Goal: Information Seeking & Learning: Learn about a topic

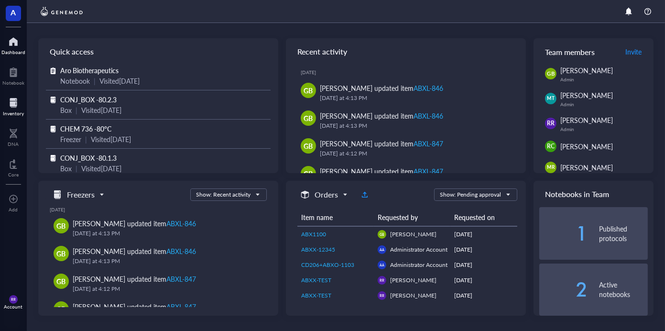
click at [7, 112] on div "Inventory" at bounding box center [13, 113] width 21 height 6
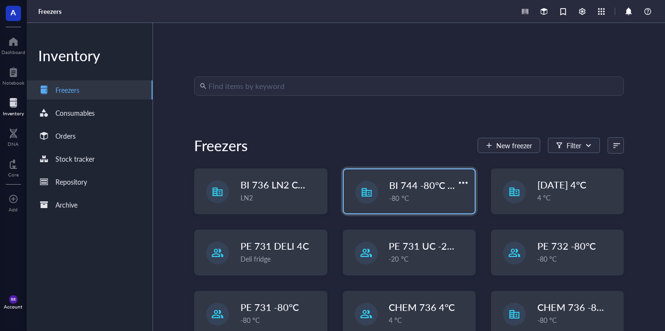
scroll to position [33, 0]
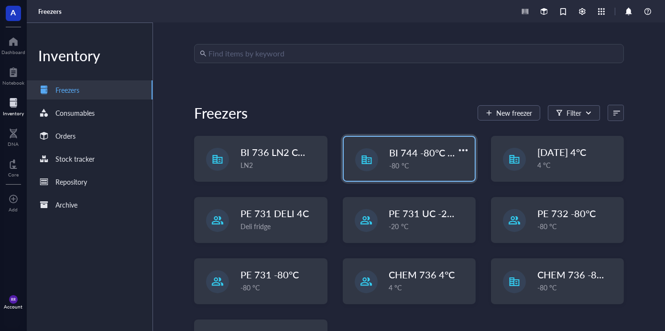
click at [421, 169] on div "-80 °C" at bounding box center [429, 165] width 79 height 11
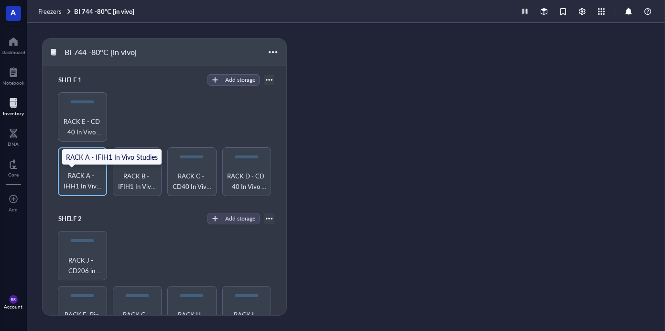
click at [74, 177] on span "RACK A - IFIH1 In Vivo Studies" at bounding box center [83, 180] width 40 height 21
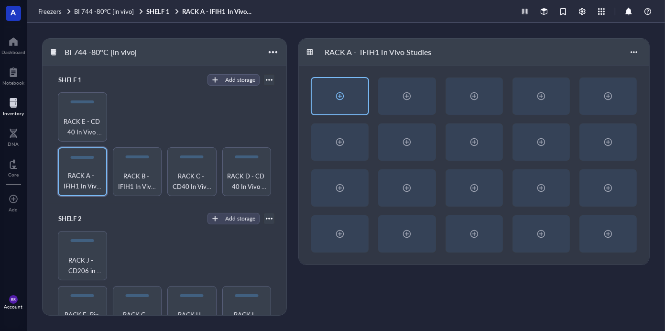
click at [355, 93] on div at bounding box center [340, 96] width 56 height 36
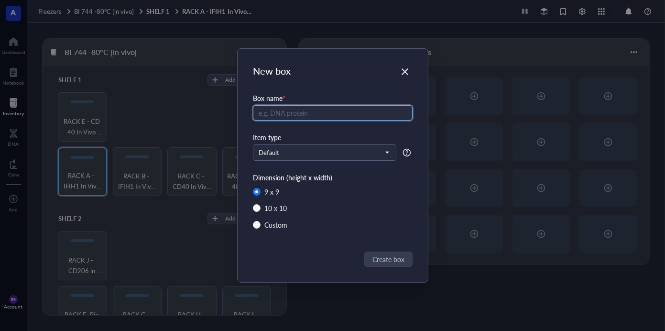
radio input "false"
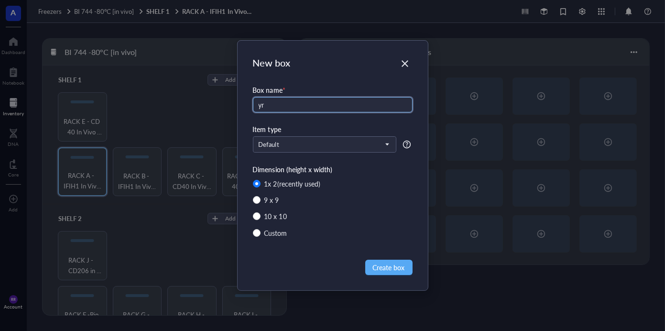
type input "y"
type input "test"
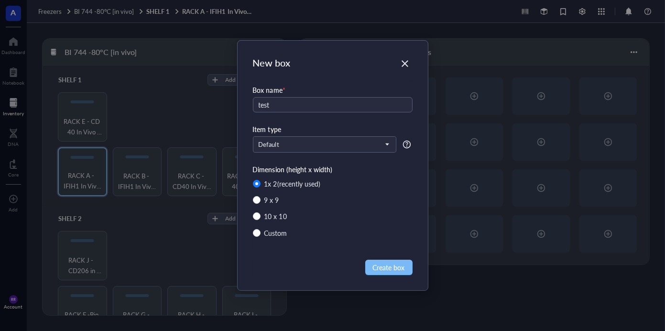
click at [374, 267] on span "Create box" at bounding box center [389, 267] width 32 height 11
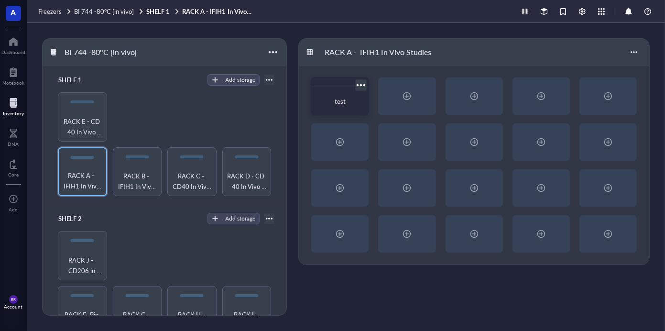
click at [332, 103] on div "test" at bounding box center [340, 102] width 42 height 10
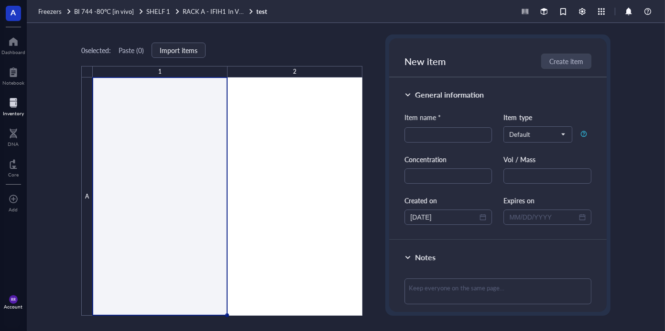
click at [144, 164] on div at bounding box center [228, 196] width 270 height 238
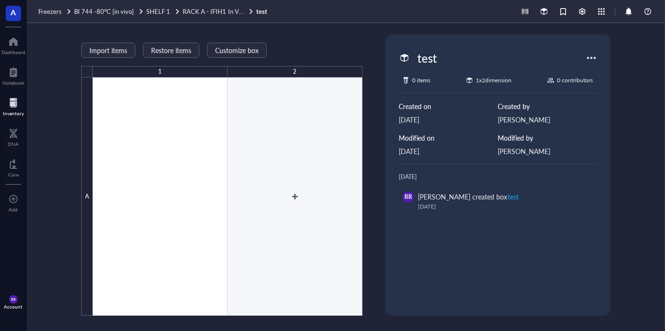
click at [318, 142] on div at bounding box center [228, 196] width 270 height 238
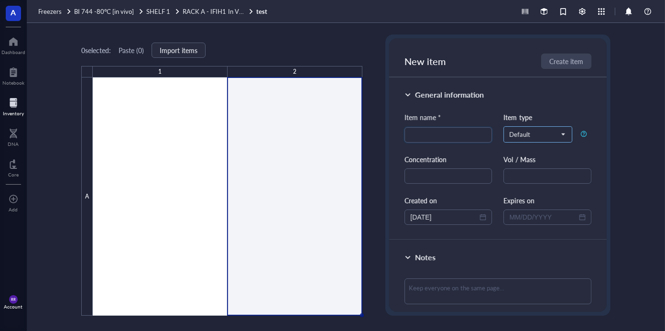
click at [523, 136] on span "Default" at bounding box center [536, 134] width 55 height 9
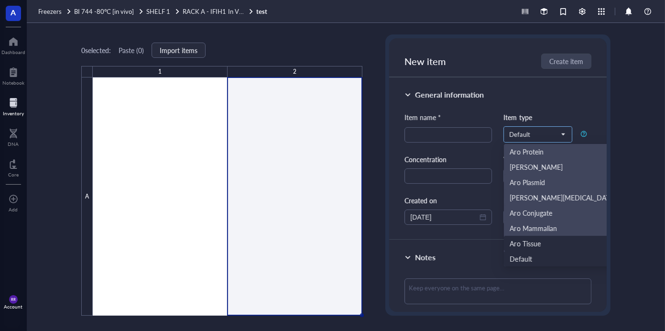
click at [517, 244] on div "Aro Tissue" at bounding box center [525, 243] width 31 height 11
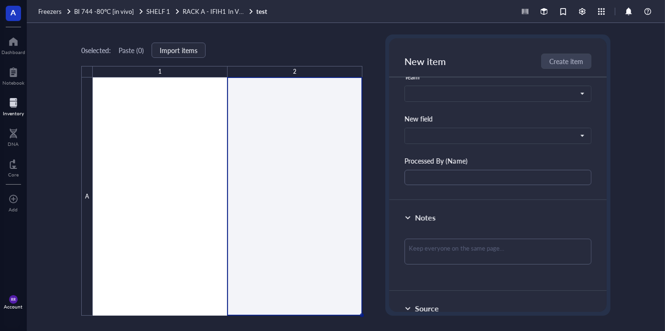
scroll to position [453, 0]
click at [420, 115] on div "New field" at bounding box center [498, 118] width 186 height 11
drag, startPoint x: 420, startPoint y: 115, endPoint x: 450, endPoint y: 118, distance: 30.2
click at [450, 118] on div "New field" at bounding box center [498, 118] width 186 height 11
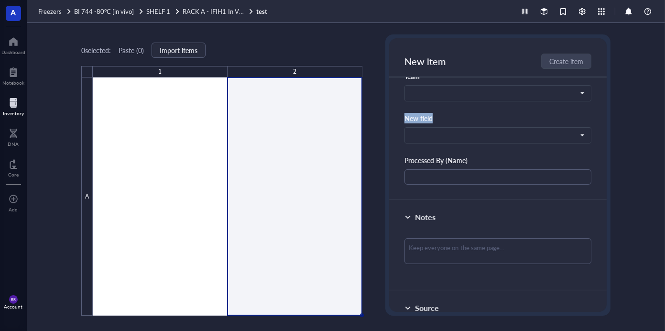
drag, startPoint x: 442, startPoint y: 117, endPoint x: 390, endPoint y: 112, distance: 52.3
drag, startPoint x: 429, startPoint y: 115, endPoint x: 384, endPoint y: 110, distance: 44.8
click at [389, 110] on div "General information Item name * Item type Aro Tissue Protein siRNA Conjugates A…" at bounding box center [497, 194] width 217 height 235
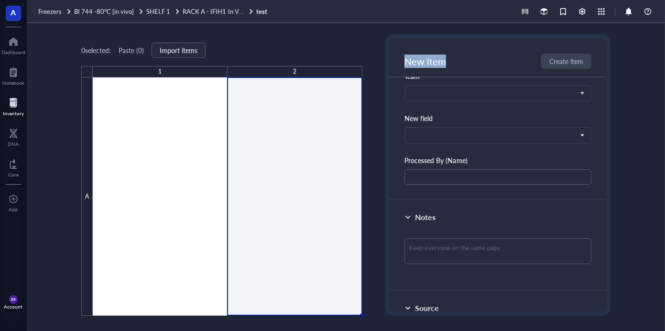
click at [424, 114] on div "New field" at bounding box center [498, 118] width 186 height 11
click at [579, 14] on div at bounding box center [582, 11] width 11 height 11
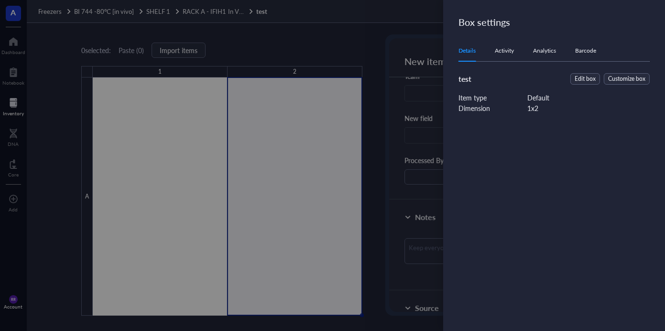
click at [396, 70] on div at bounding box center [332, 165] width 665 height 331
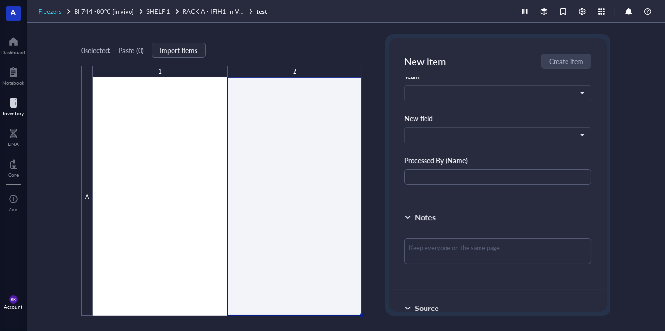
click at [51, 12] on span "Freezers" at bounding box center [49, 11] width 23 height 9
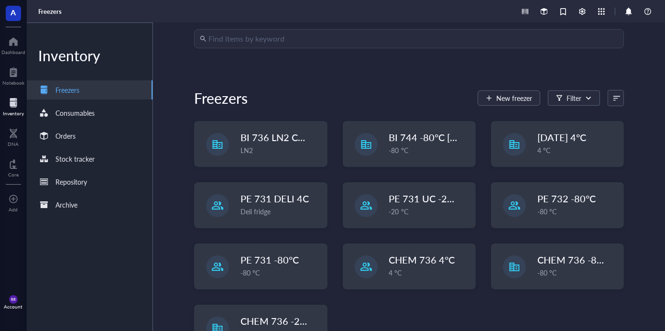
scroll to position [48, 0]
click at [582, 12] on div at bounding box center [582, 11] width 11 height 11
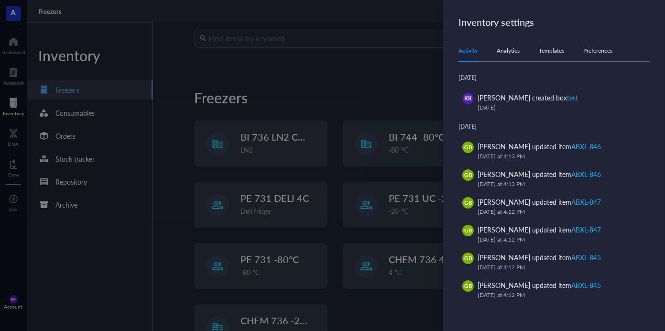
click at [561, 52] on div "Templates" at bounding box center [551, 51] width 25 height 10
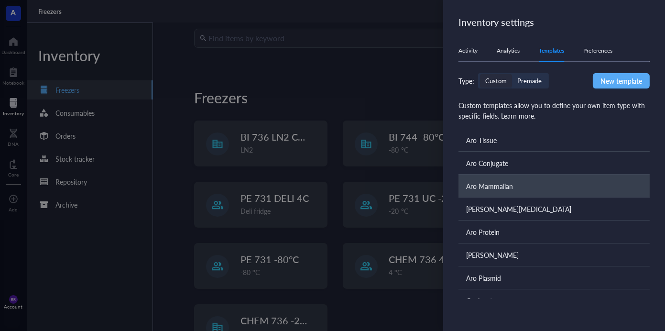
scroll to position [1, 0]
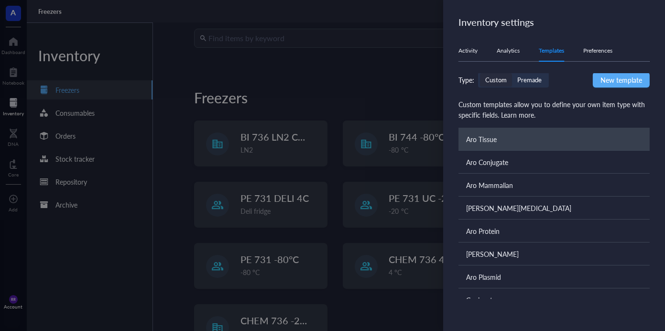
click at [492, 140] on div "Aro Tissue" at bounding box center [481, 139] width 31 height 11
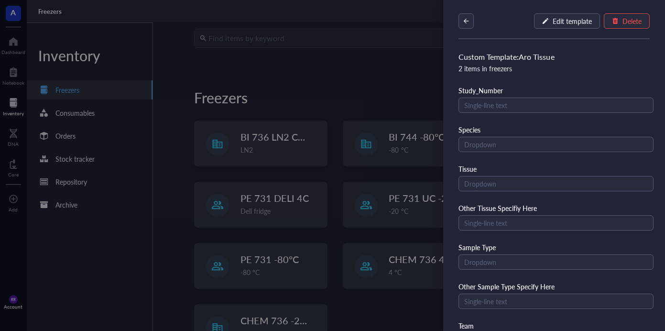
click at [359, 89] on div at bounding box center [332, 165] width 665 height 331
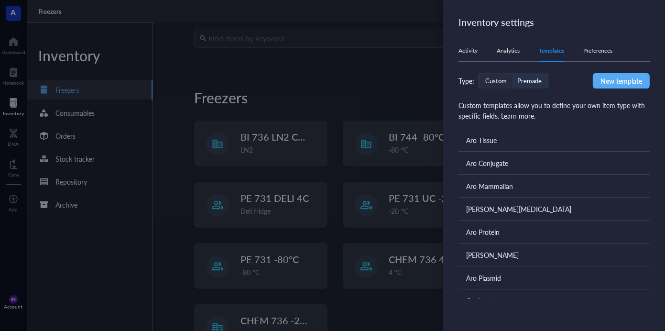
click at [391, 68] on div at bounding box center [332, 165] width 665 height 331
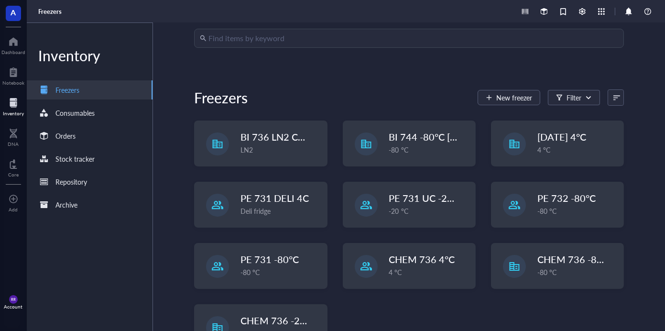
click at [277, 39] on input "search" at bounding box center [413, 38] width 410 height 18
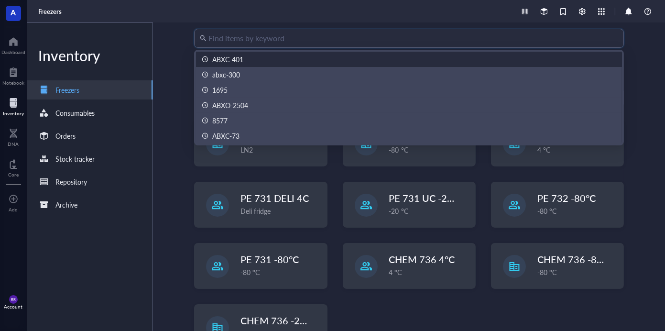
click at [172, 49] on div "Find items by keyword Freezers New freezer Filter BI 736 LN2 Chest LN2 BI 744 -…" at bounding box center [409, 177] width 512 height 308
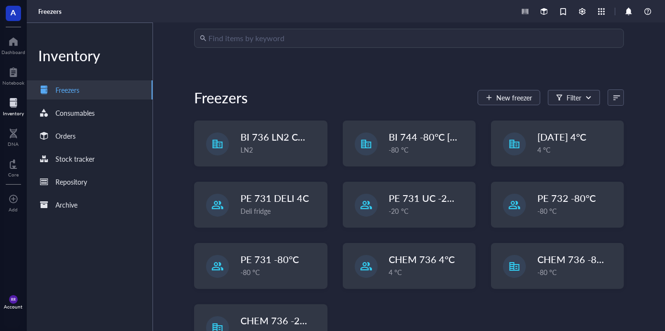
click at [10, 306] on div "Account" at bounding box center [13, 307] width 19 height 6
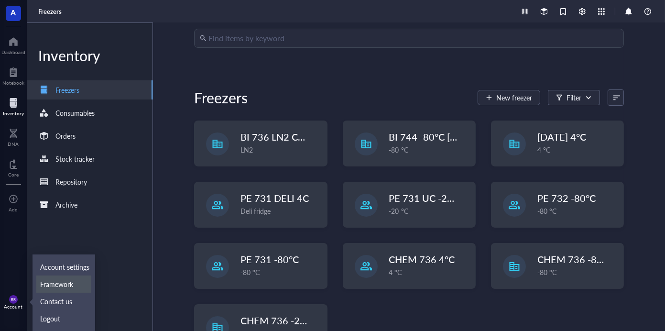
click at [74, 284] on link "Framework" at bounding box center [63, 283] width 55 height 17
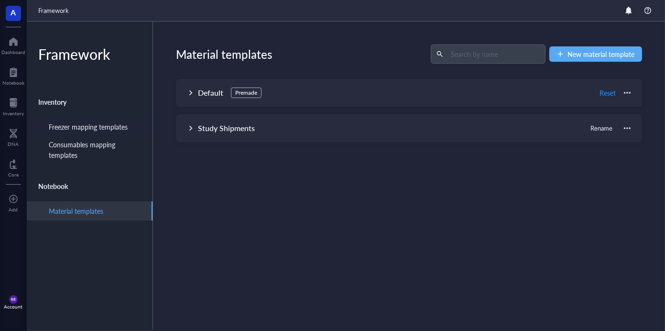
click at [116, 127] on div "Freezer mapping templates" at bounding box center [88, 126] width 79 height 11
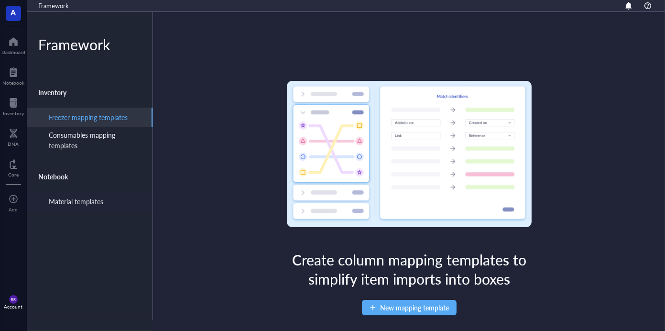
click at [85, 202] on div "Material templates" at bounding box center [76, 201] width 55 height 11
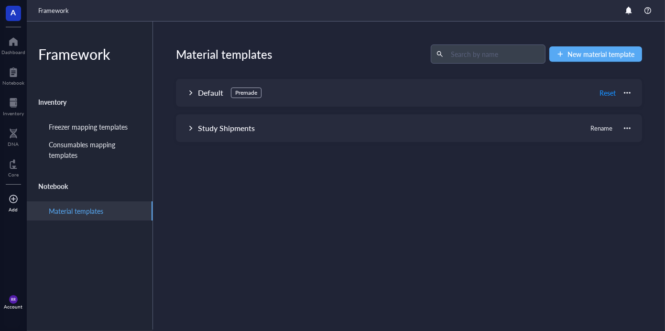
click at [11, 206] on div at bounding box center [14, 198] width 10 height 15
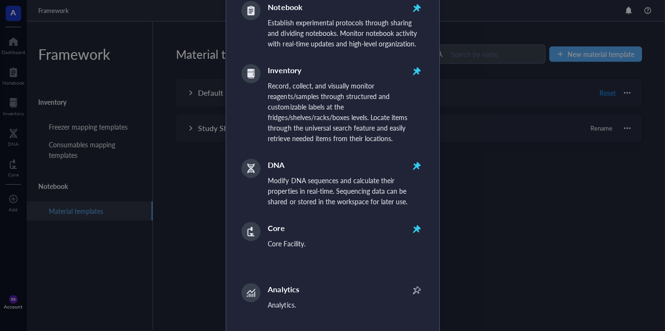
scroll to position [49, 0]
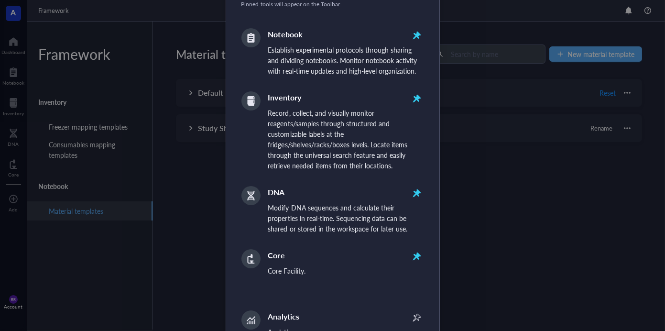
click at [193, 248] on div "Add tools to Toolbar Pinned tools will appear on the Toolbar Notebook Establish…" at bounding box center [332, 165] width 665 height 331
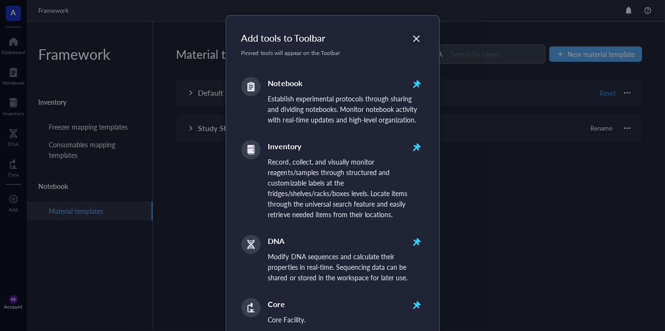
click at [416, 33] on div "Close" at bounding box center [416, 38] width 15 height 15
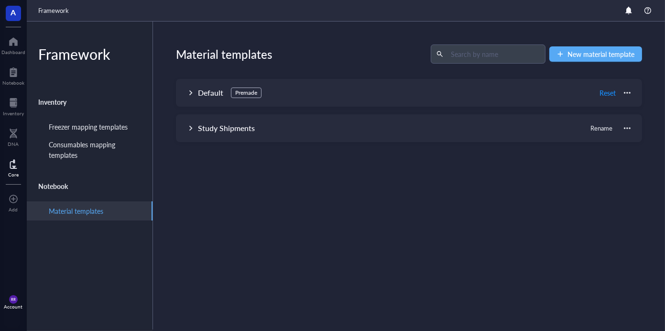
click at [18, 164] on div at bounding box center [13, 163] width 11 height 15
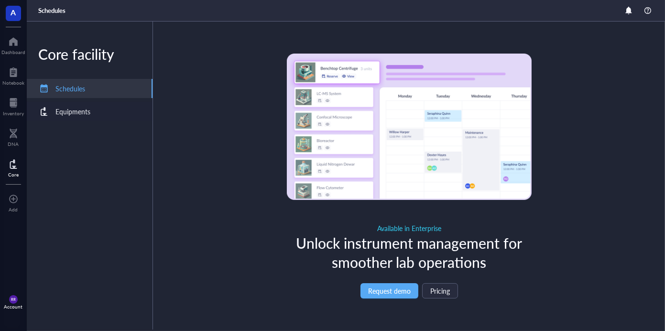
click at [103, 108] on div "Equipments" at bounding box center [90, 111] width 126 height 19
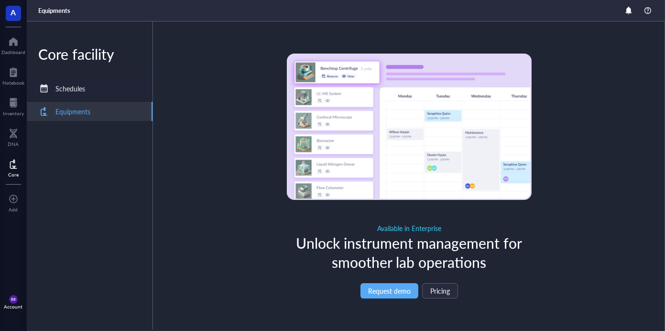
click at [103, 91] on div "Schedules" at bounding box center [90, 88] width 126 height 19
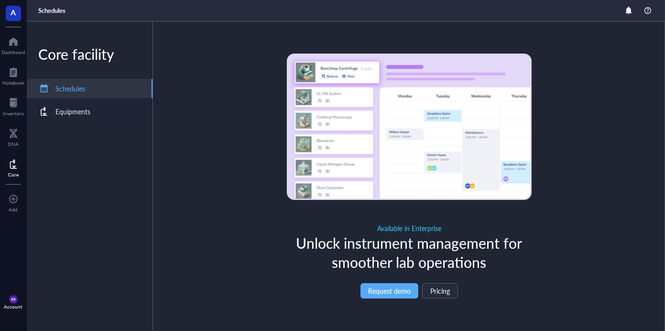
click at [95, 109] on div "Equipments" at bounding box center [90, 111] width 126 height 19
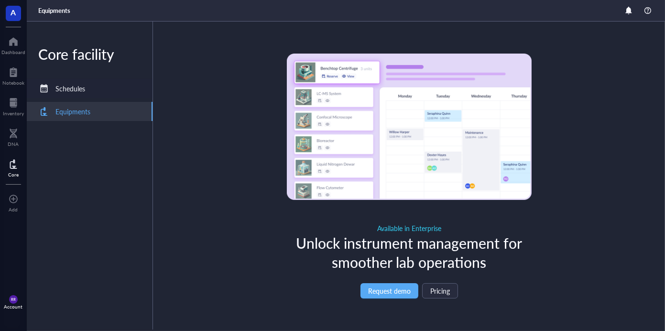
click at [94, 89] on div "Schedules" at bounding box center [90, 88] width 126 height 19
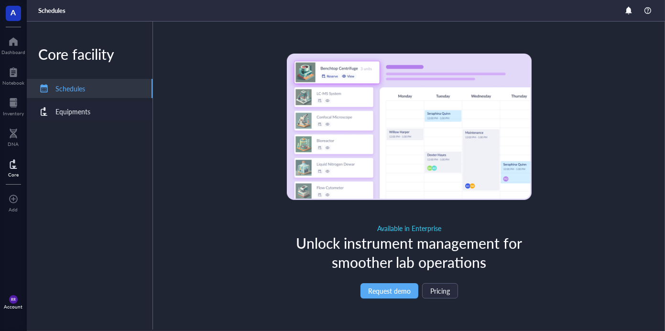
click at [71, 116] on div "Equipments" at bounding box center [72, 111] width 35 height 11
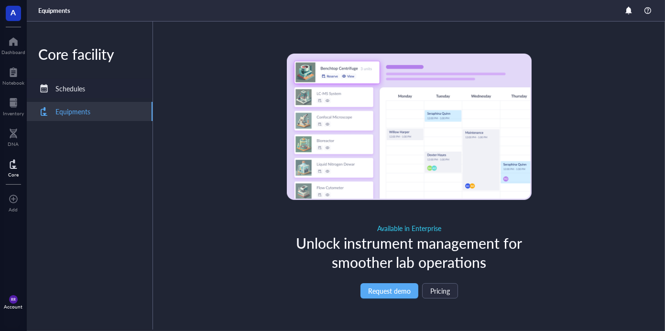
click at [69, 86] on div "Schedules" at bounding box center [70, 88] width 30 height 11
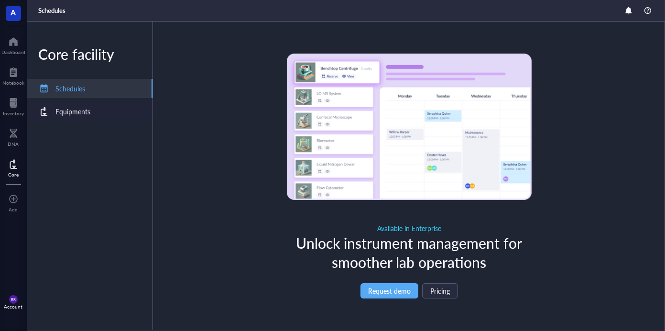
click at [76, 111] on div "Equipments" at bounding box center [72, 111] width 35 height 11
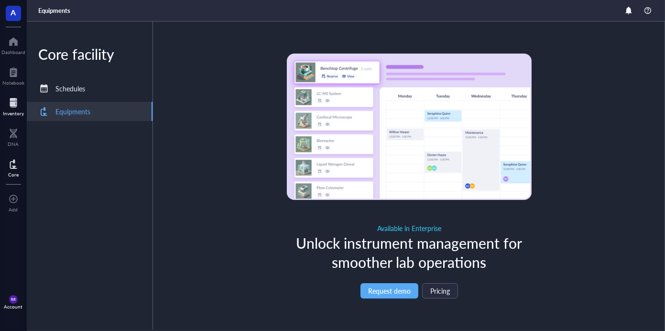
click at [14, 109] on div at bounding box center [13, 102] width 21 height 15
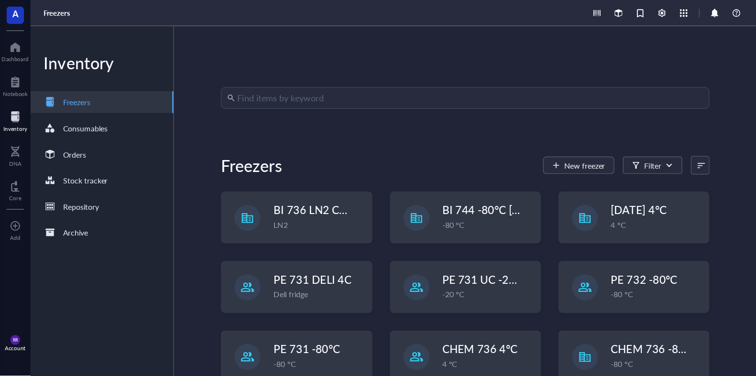
scroll to position [82, 0]
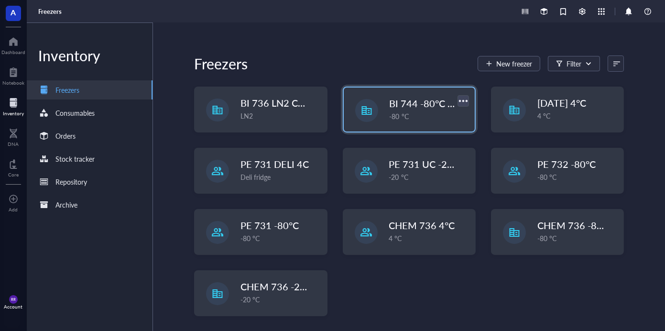
click at [465, 101] on div at bounding box center [463, 101] width 14 height 14
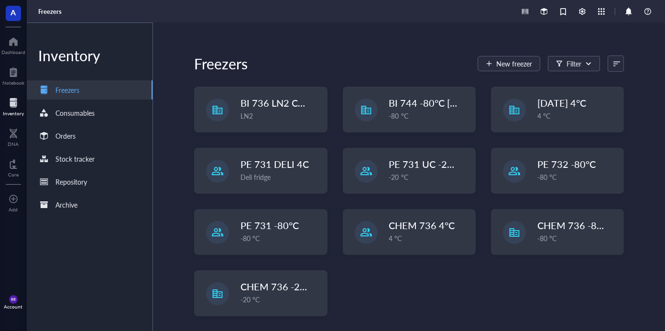
click at [438, 64] on div "Freezers New freezer Filter" at bounding box center [409, 63] width 430 height 23
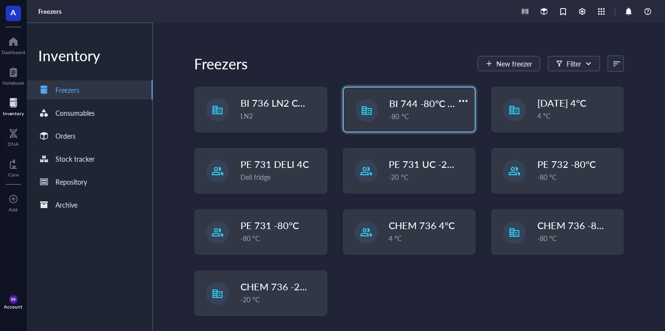
click at [409, 112] on div "-80 °C" at bounding box center [429, 116] width 79 height 11
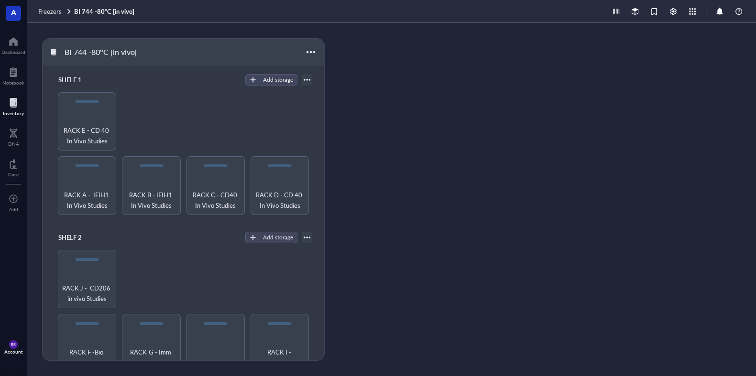
click at [445, 246] on div "BI 744 -80°C [in vivo] SHELF 1 Add storage RACK A - IFIH1 In Vivo Studies RACK …" at bounding box center [391, 199] width 729 height 353
click at [439, 191] on div "BI 744 -80°C [in vivo] SHELF 1 Add storage RACK A - IFIH1 In Vivo Studies RACK …" at bounding box center [391, 199] width 729 height 353
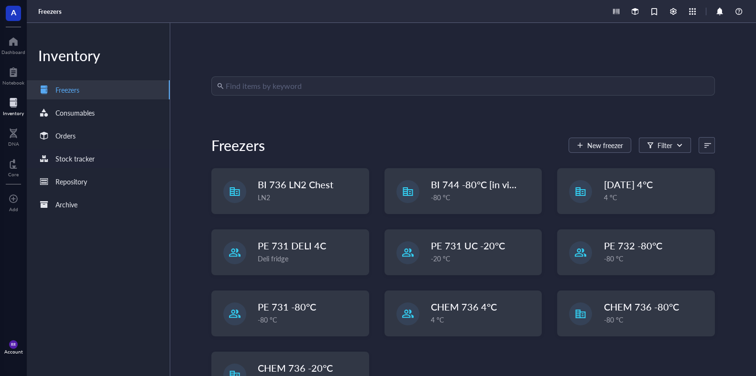
click at [56, 155] on div "Stock tracker" at bounding box center [74, 158] width 39 height 11
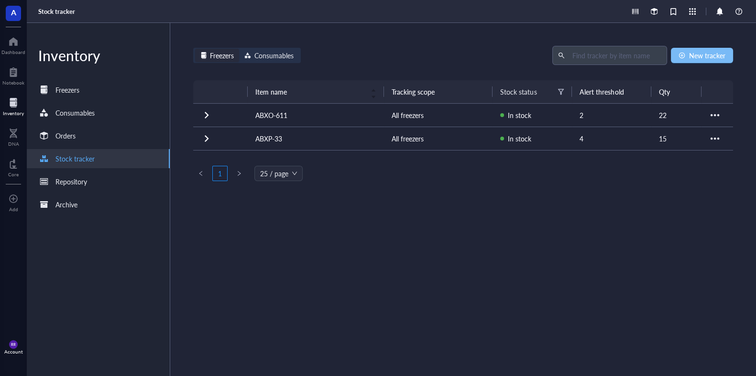
click at [665, 55] on span "New tracker" at bounding box center [707, 56] width 36 height 8
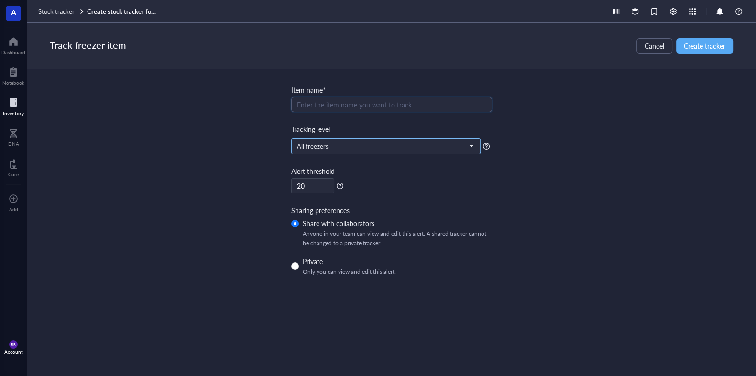
click at [438, 146] on span "All freezers" at bounding box center [385, 146] width 176 height 9
click at [438, 97] on div "Item name* Enter the item name you want to track" at bounding box center [391, 99] width 201 height 28
click at [429, 103] on input "search" at bounding box center [391, 105] width 189 height 14
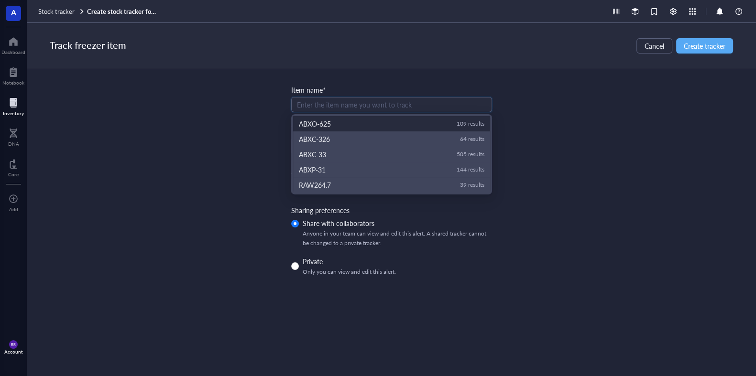
click at [422, 105] on input "search" at bounding box center [391, 105] width 189 height 14
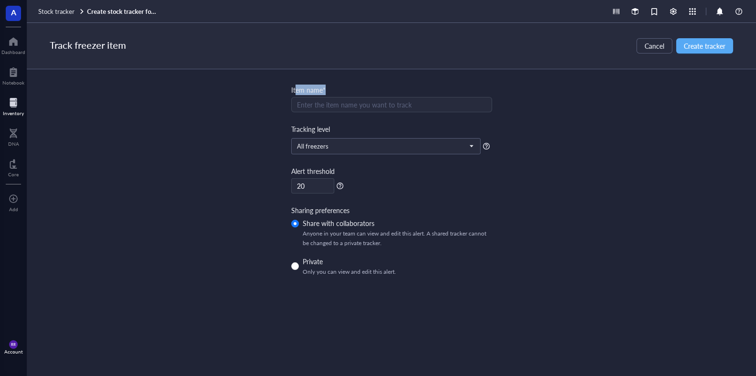
drag, startPoint x: 297, startPoint y: 89, endPoint x: 348, endPoint y: 88, distance: 51.2
click at [348, 88] on div "Item name*" at bounding box center [391, 90] width 201 height 11
drag, startPoint x: 289, startPoint y: 89, endPoint x: 340, endPoint y: 87, distance: 51.2
click at [340, 87] on div "Track freezer item Cancel Create tracker Item name* Enter the item name you wan…" at bounding box center [391, 199] width 729 height 353
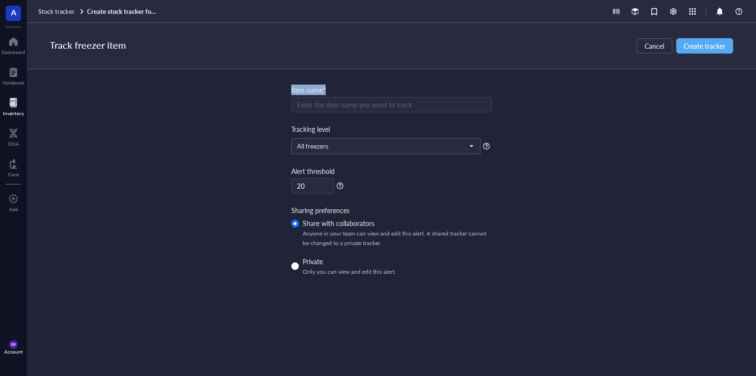
click at [305, 87] on div "Item name*" at bounding box center [391, 90] width 201 height 11
drag, startPoint x: 290, startPoint y: 90, endPoint x: 356, endPoint y: 90, distance: 66.0
click at [356, 90] on div "Track freezer item Cancel Create tracker Item name* Enter the item name you wan…" at bounding box center [391, 199] width 729 height 353
click at [321, 111] on input "search" at bounding box center [391, 105] width 189 height 14
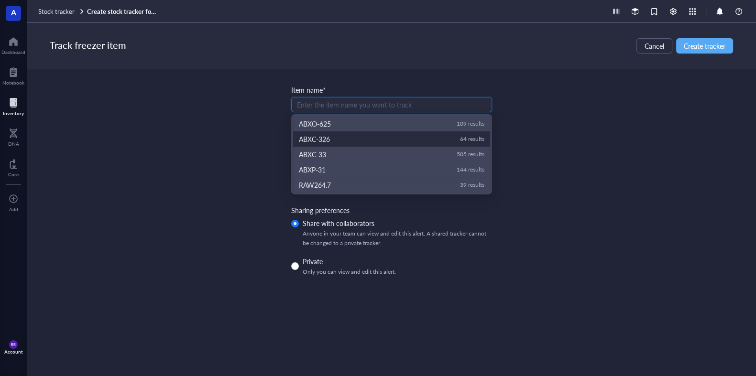
click at [317, 108] on input "search" at bounding box center [391, 105] width 189 height 14
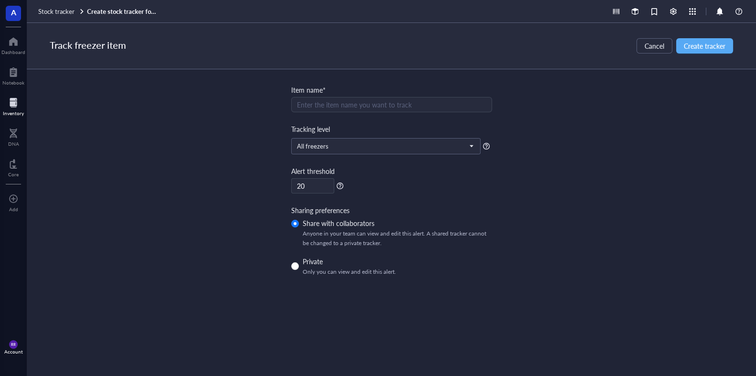
click at [274, 86] on div "Track freezer item Cancel Create tracker Item name* Enter the item name you wan…" at bounding box center [391, 199] width 729 height 353
click at [665, 16] on div at bounding box center [673, 11] width 11 height 11
click at [11, 104] on div at bounding box center [13, 102] width 21 height 15
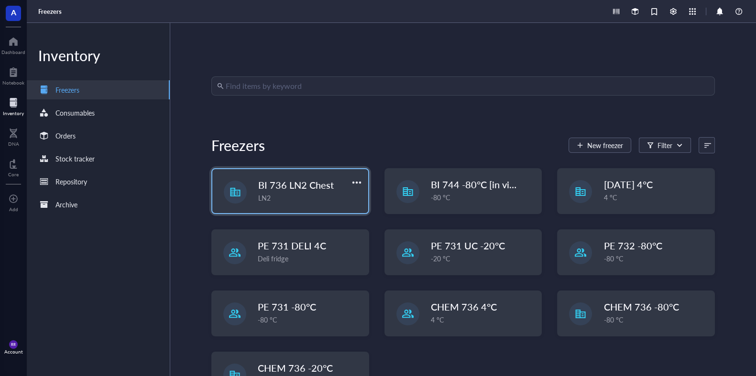
click at [279, 178] on div "BI 736 LN2 Chest LN2" at bounding box center [290, 191] width 156 height 44
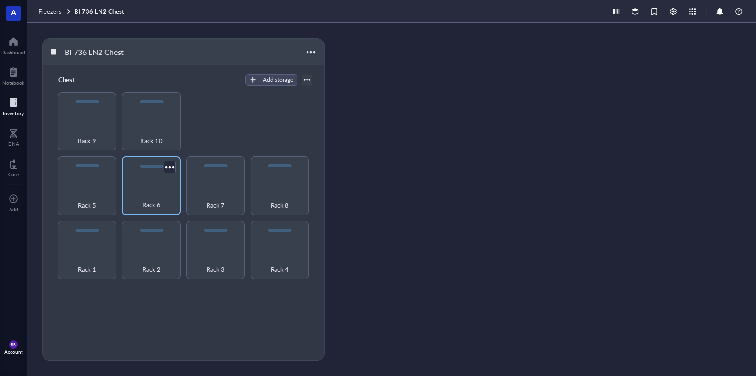
click at [138, 183] on div "Rack 6" at bounding box center [151, 185] width 58 height 58
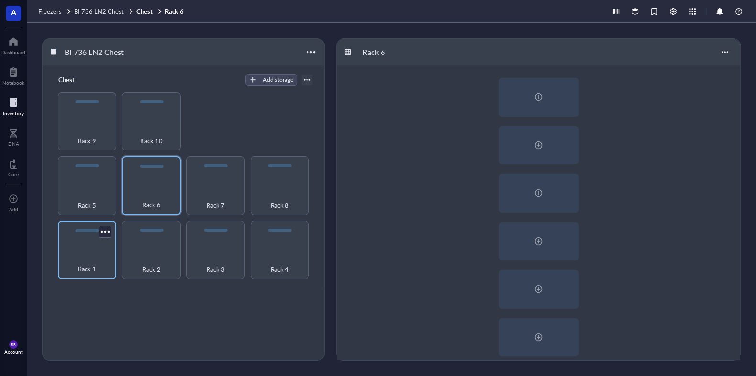
click at [88, 260] on div "Rack 1" at bounding box center [87, 263] width 49 height 21
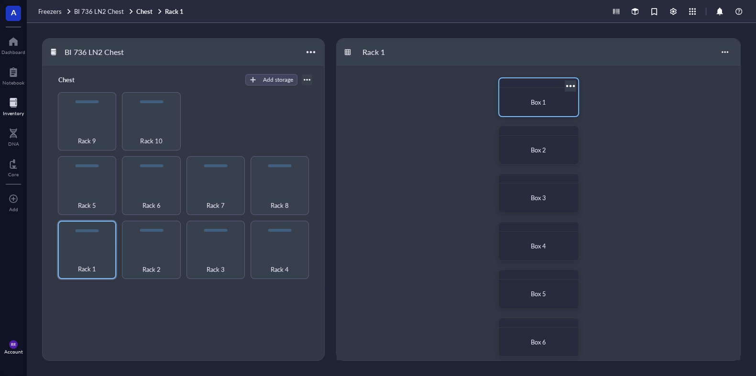
click at [540, 98] on span "Box 1" at bounding box center [538, 102] width 15 height 9
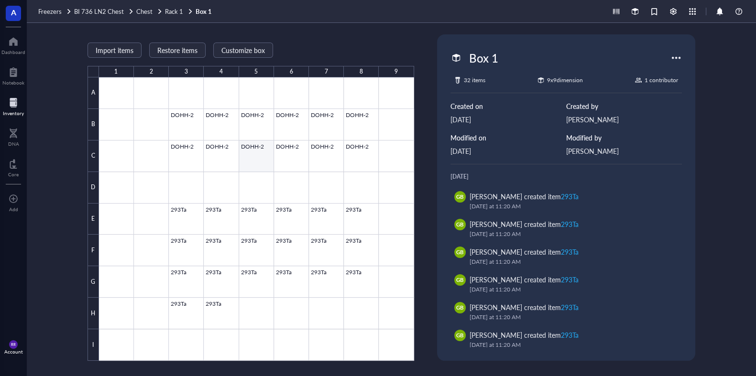
click at [257, 152] on div at bounding box center [256, 219] width 315 height 284
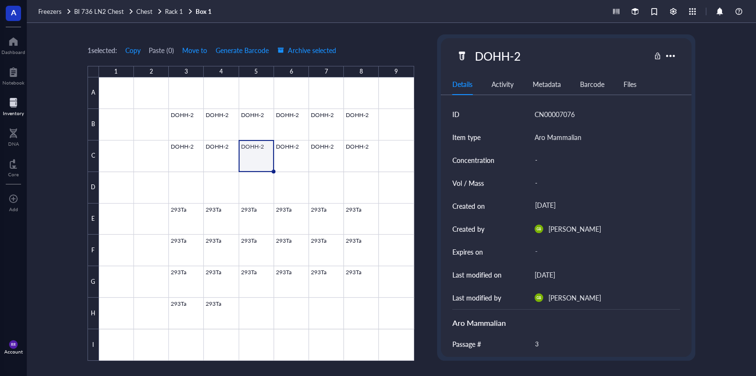
click at [18, 109] on div at bounding box center [13, 102] width 21 height 15
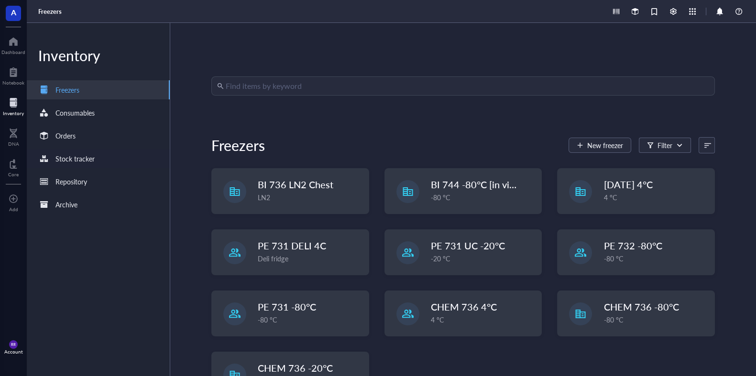
click at [101, 158] on div "Stock tracker" at bounding box center [98, 158] width 143 height 19
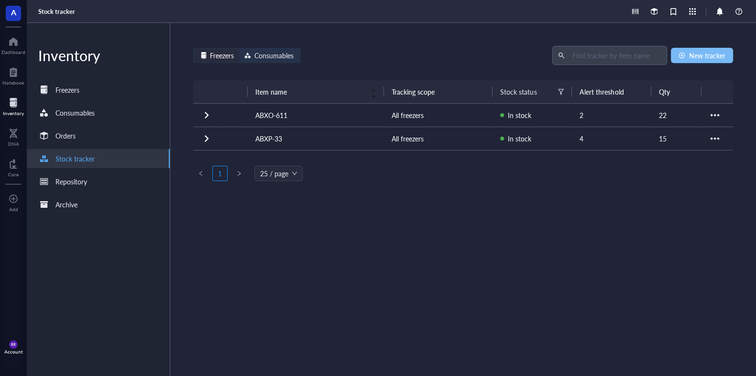
click at [665, 52] on span "New tracker" at bounding box center [707, 56] width 36 height 8
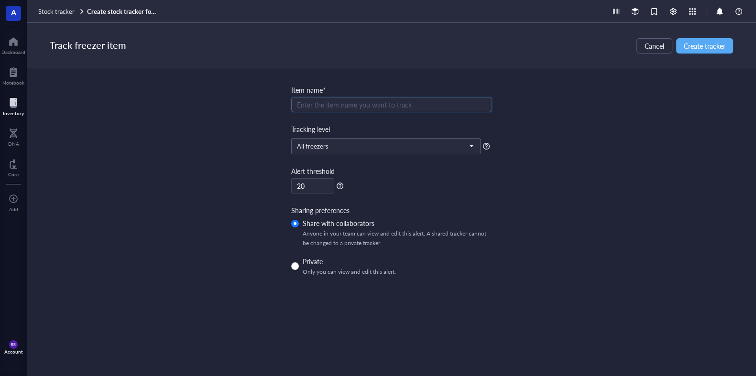
click at [400, 110] on input "search" at bounding box center [391, 105] width 189 height 14
type input "Aro Mammalian"
click at [339, 142] on input "search" at bounding box center [381, 146] width 169 height 14
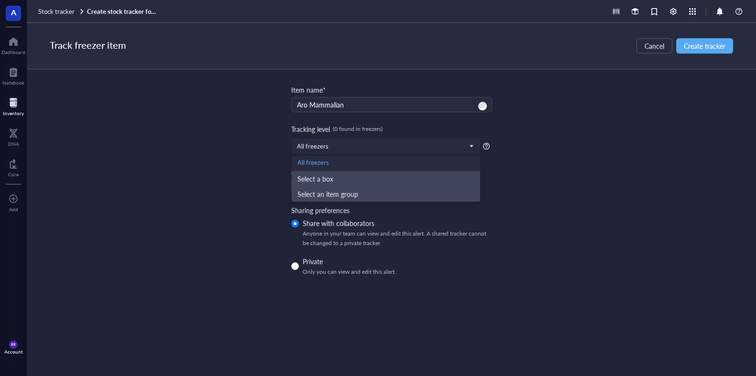
click at [235, 169] on div "Track freezer item Cancel Create tracker Item name* Aro Mammalian ABXO-2463 ABX…" at bounding box center [391, 199] width 729 height 353
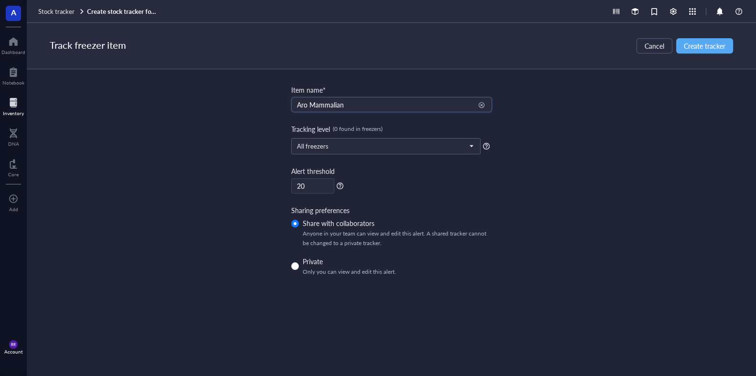
click at [378, 105] on input "Aro Mammalian" at bounding box center [391, 105] width 189 height 14
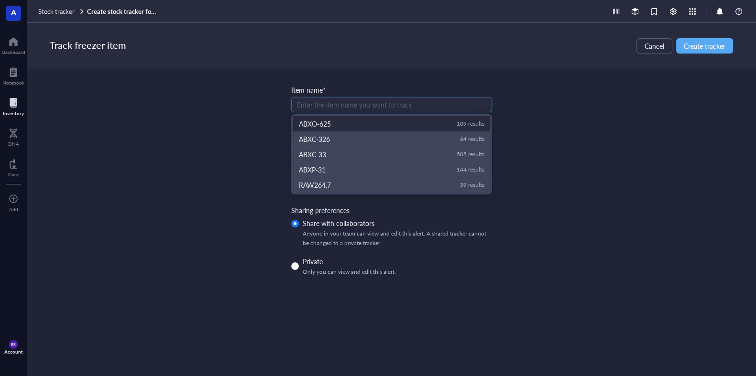
click at [351, 87] on div "Item name*" at bounding box center [391, 90] width 201 height 11
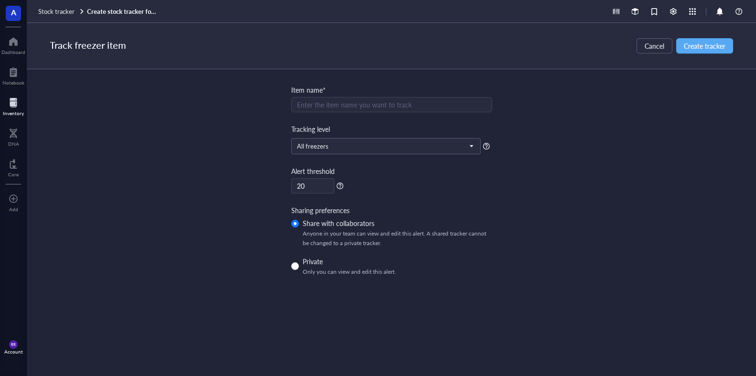
click at [331, 111] on input "search" at bounding box center [391, 105] width 189 height 14
type input "d"
type input "dohh2"
drag, startPoint x: 307, startPoint y: 92, endPoint x: 331, endPoint y: 88, distance: 24.8
click at [331, 88] on div "Item name*" at bounding box center [391, 90] width 201 height 11
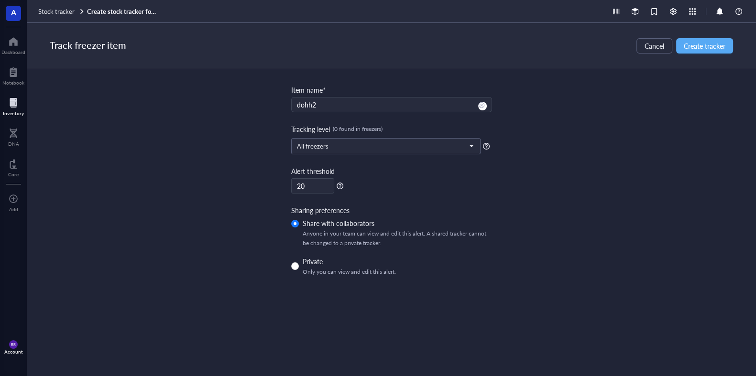
click at [331, 88] on div "Item name*" at bounding box center [391, 90] width 201 height 11
click at [16, 102] on div at bounding box center [13, 102] width 21 height 15
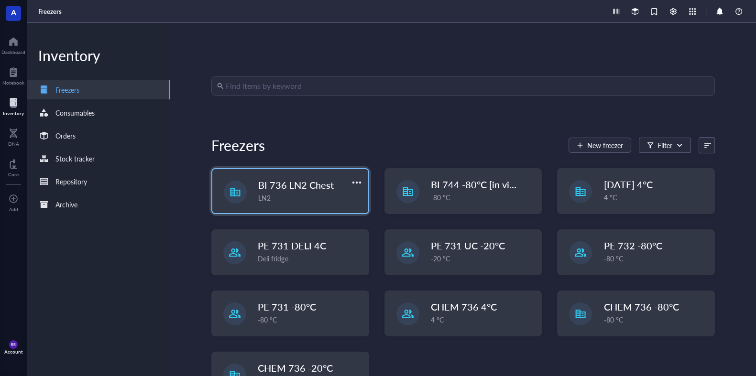
click at [332, 195] on div "LN2" at bounding box center [310, 198] width 104 height 11
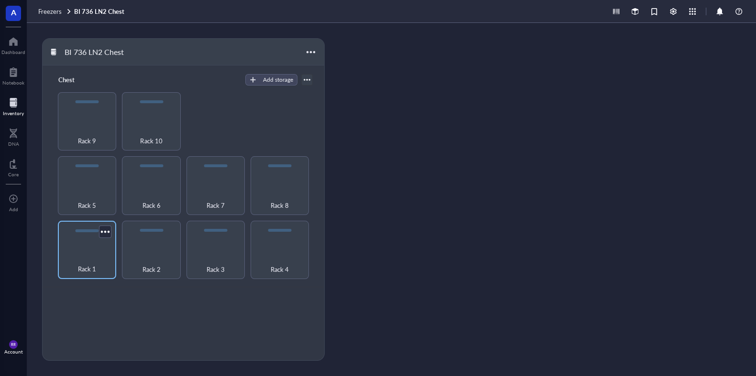
click at [86, 270] on span "Rack 1" at bounding box center [87, 269] width 18 height 11
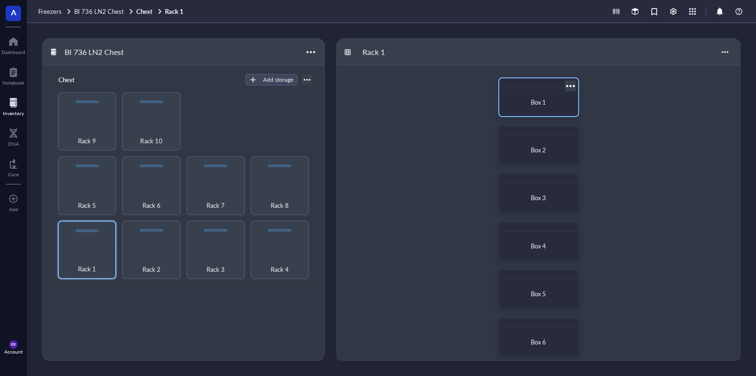
click at [552, 98] on div "Box 1" at bounding box center [539, 103] width 64 height 10
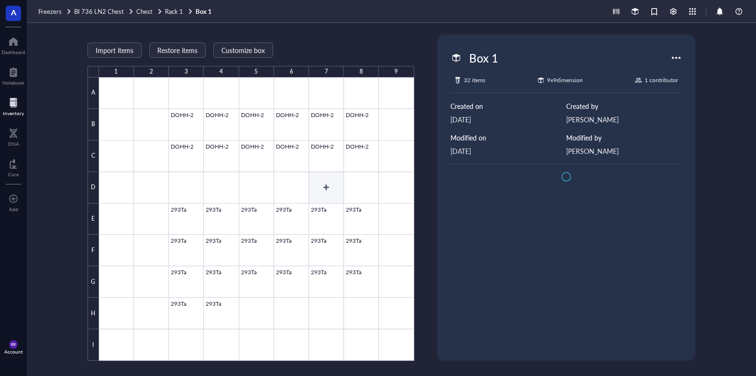
click at [328, 185] on div at bounding box center [256, 219] width 315 height 284
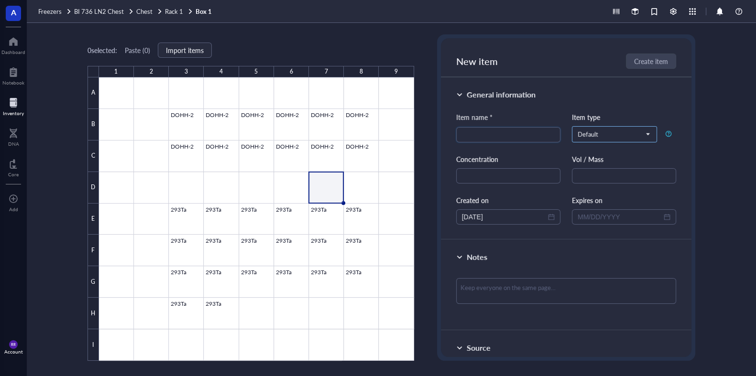
click at [578, 133] on span "Default" at bounding box center [614, 134] width 72 height 9
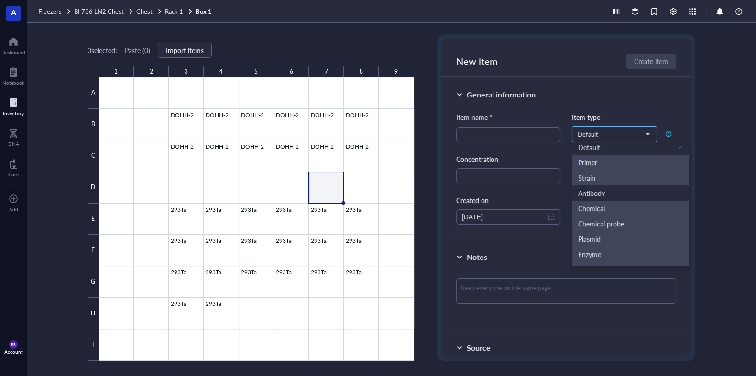
scroll to position [184, 0]
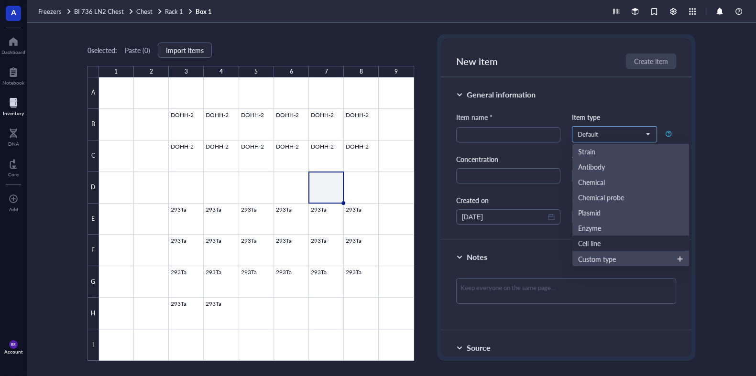
click at [603, 243] on div "Cell line" at bounding box center [630, 243] width 105 height 11
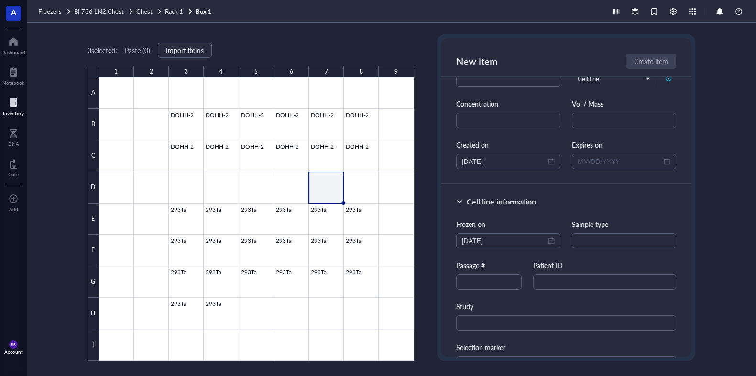
scroll to position [53, 0]
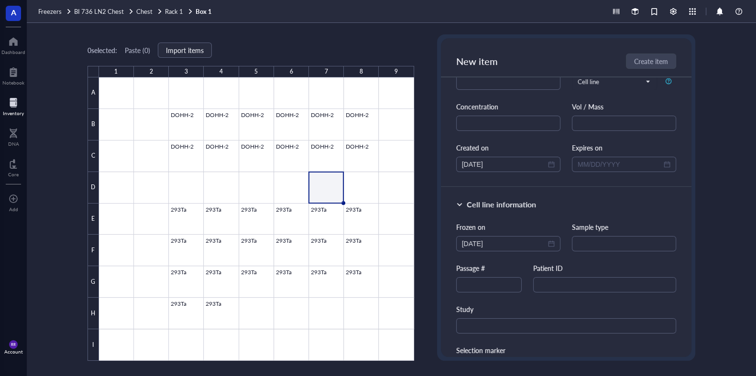
click at [558, 271] on div "Patient ID" at bounding box center [604, 268] width 143 height 11
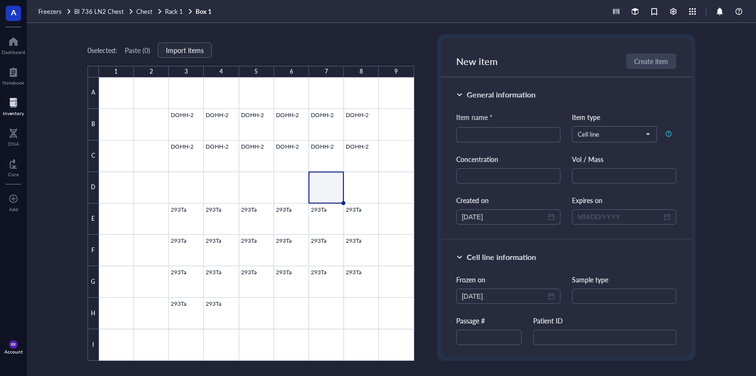
click at [572, 148] on div "Item name * Item type Cell line Protein siRNA Conjugates Aro Protein Aro Oligo …" at bounding box center [566, 168] width 220 height 113
click at [551, 317] on div "Patient ID" at bounding box center [604, 321] width 143 height 11
click at [576, 316] on div "Patient ID" at bounding box center [604, 321] width 143 height 11
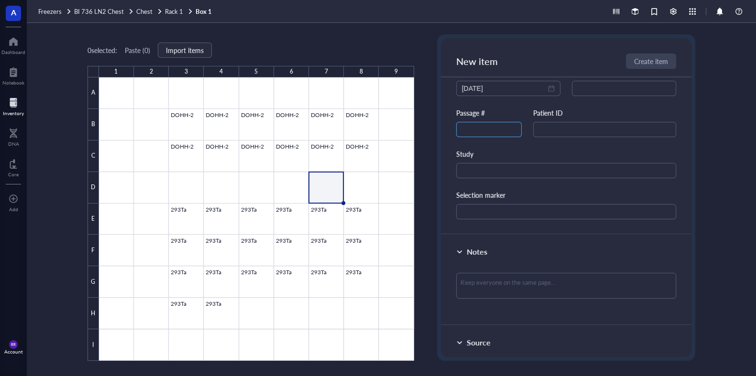
scroll to position [186, 0]
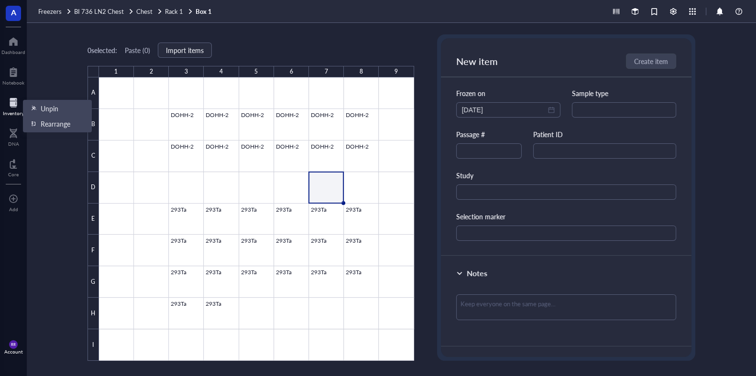
click at [8, 100] on div at bounding box center [13, 102] width 21 height 15
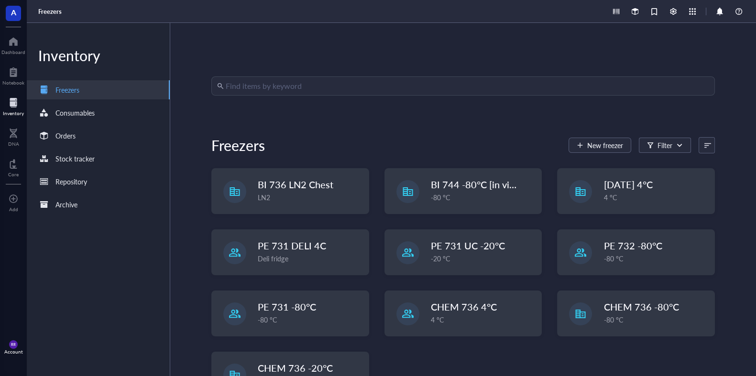
click at [39, 260] on div "Inventory Freezers Consumables Orders Stock tracker Repository Archive" at bounding box center [98, 199] width 143 height 353
click at [123, 162] on div "Stock tracker" at bounding box center [98, 158] width 143 height 19
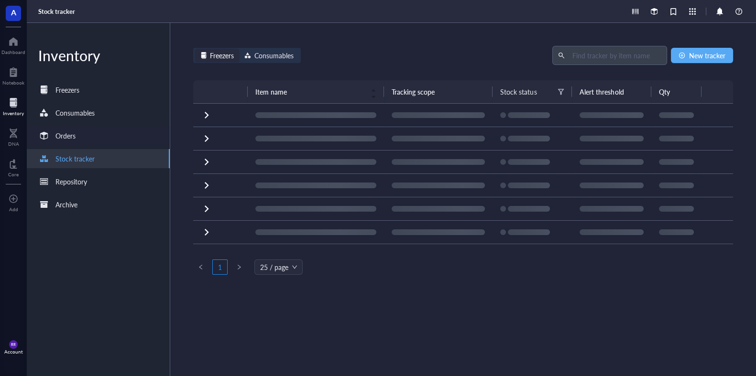
click at [106, 140] on div "Orders" at bounding box center [98, 135] width 143 height 19
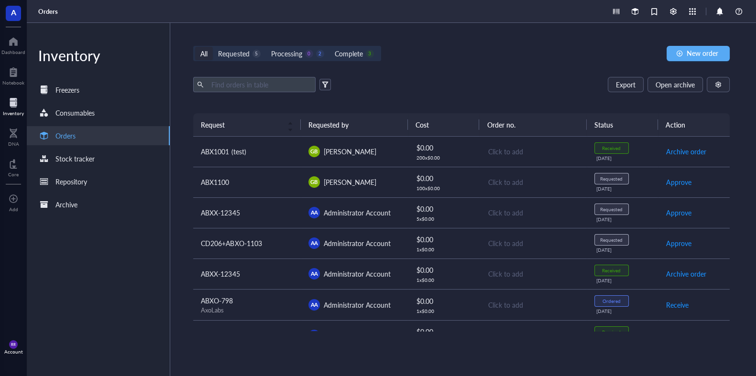
click at [280, 159] on td "ABX1001 (test)" at bounding box center [246, 152] width 107 height 31
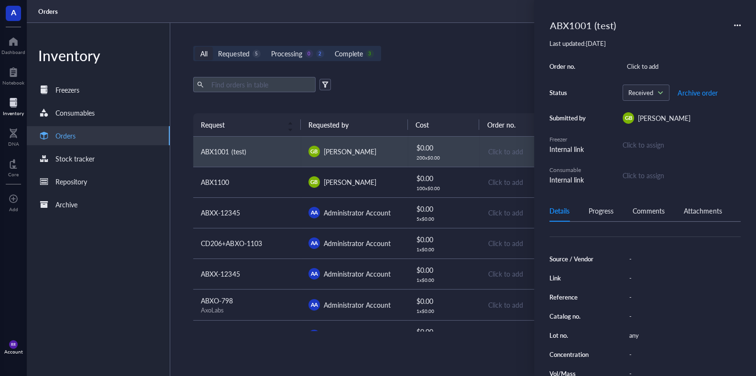
scroll to position [101, 0]
click at [436, 72] on div "All Requested 5 Processing 0 2 Complete 3 New order Export Open archive Request…" at bounding box center [461, 199] width 582 height 353
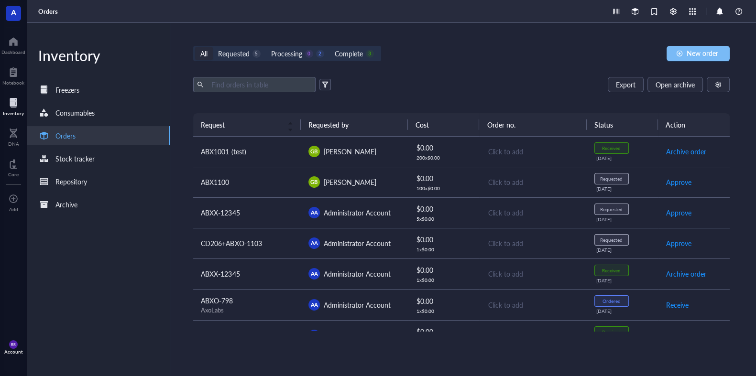
click at [665, 51] on span "New order" at bounding box center [703, 53] width 32 height 8
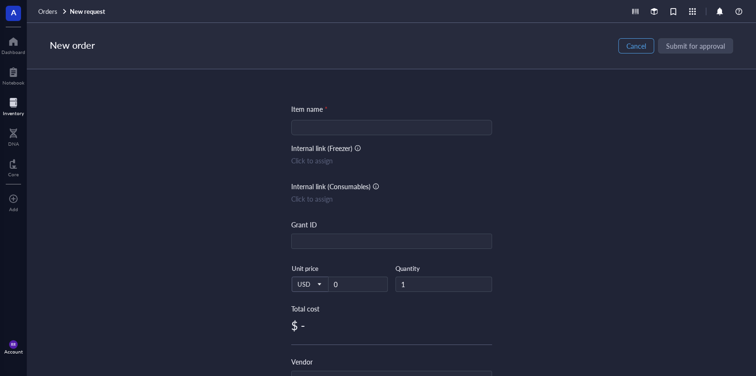
click at [638, 50] on span "Cancel" at bounding box center [636, 46] width 20 height 8
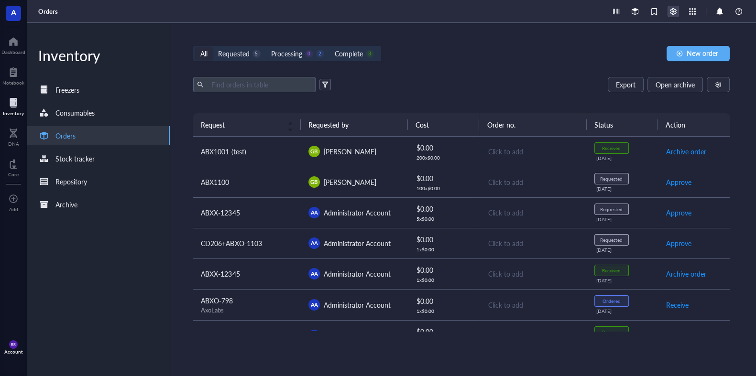
click at [665, 11] on div at bounding box center [673, 11] width 11 height 11
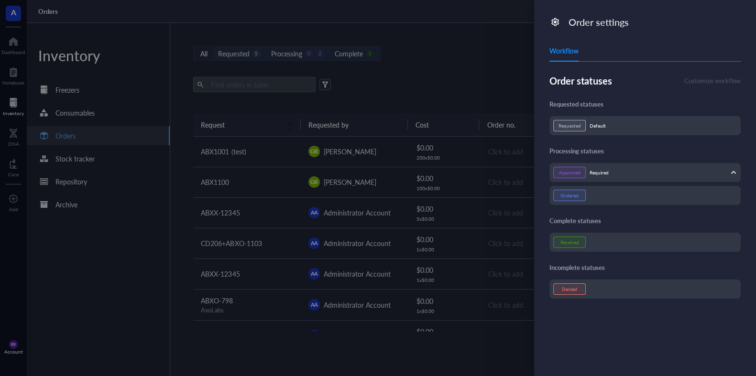
drag, startPoint x: 515, startPoint y: 88, endPoint x: 515, endPoint y: 96, distance: 7.2
click at [515, 90] on div at bounding box center [378, 188] width 756 height 376
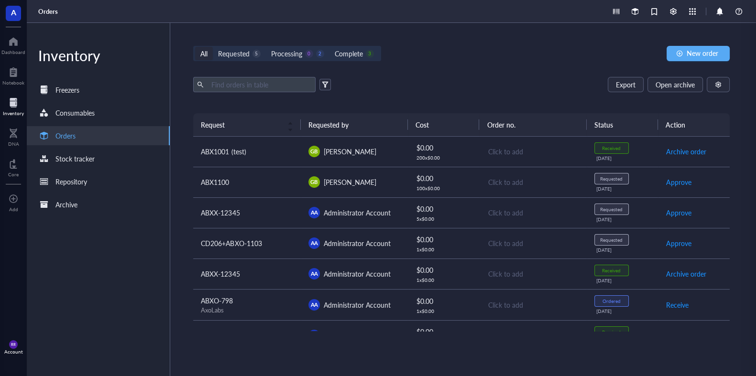
click at [363, 75] on div at bounding box center [378, 188] width 756 height 376
click at [665, 82] on div "button" at bounding box center [718, 84] width 7 height 7
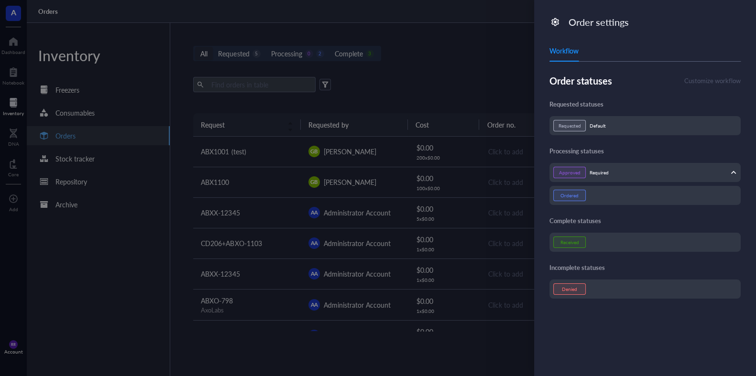
click at [612, 125] on div "Requested Default" at bounding box center [645, 125] width 184 height 11
click at [467, 90] on div at bounding box center [378, 188] width 756 height 376
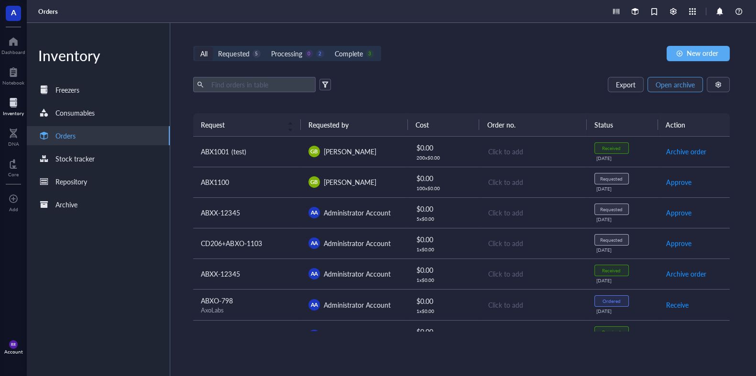
click at [665, 87] on span "Open archive" at bounding box center [675, 85] width 39 height 8
click at [665, 10] on div at bounding box center [673, 11] width 11 height 11
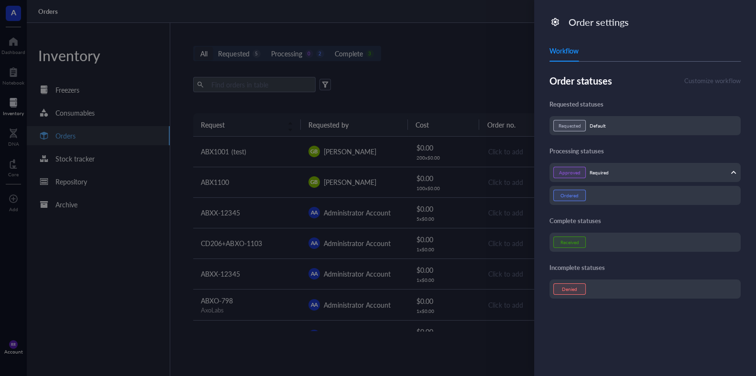
click at [479, 84] on div at bounding box center [378, 188] width 756 height 376
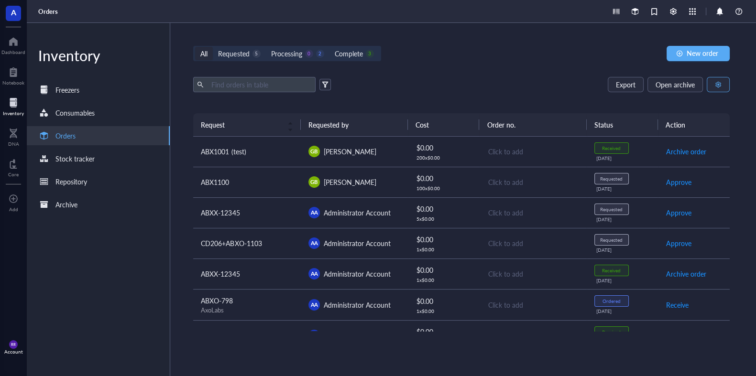
click at [665, 85] on div "button" at bounding box center [718, 84] width 7 height 7
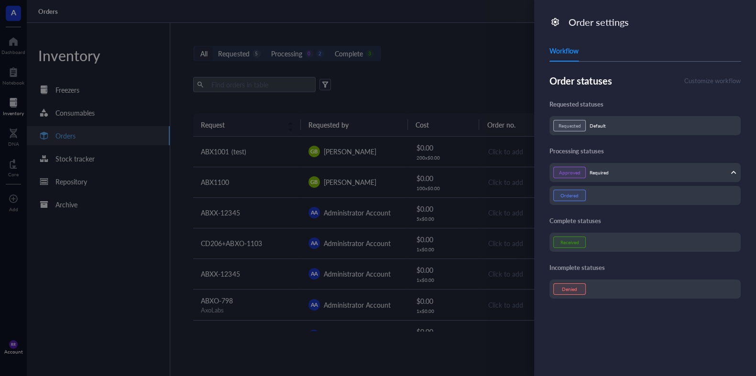
click at [613, 175] on div "Approved Required" at bounding box center [645, 172] width 184 height 11
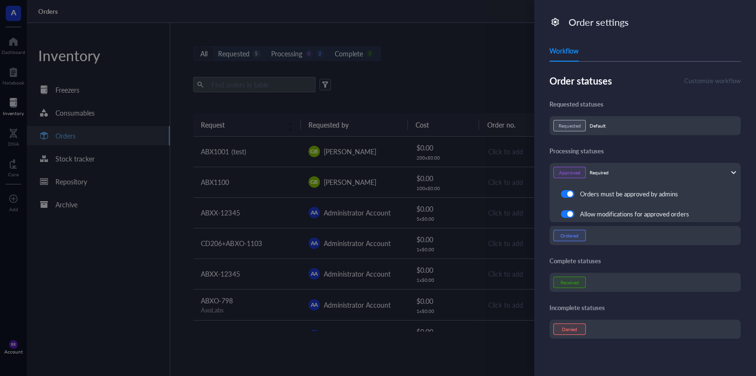
click at [480, 102] on div at bounding box center [378, 188] width 756 height 376
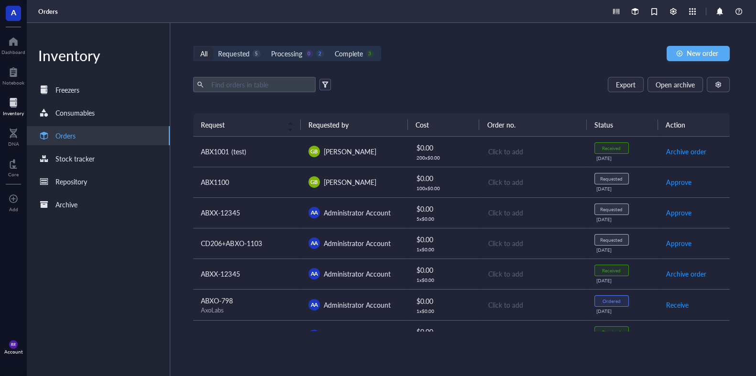
click at [473, 156] on td "$ 0.00 200 x $ 0.00" at bounding box center [444, 152] width 72 height 31
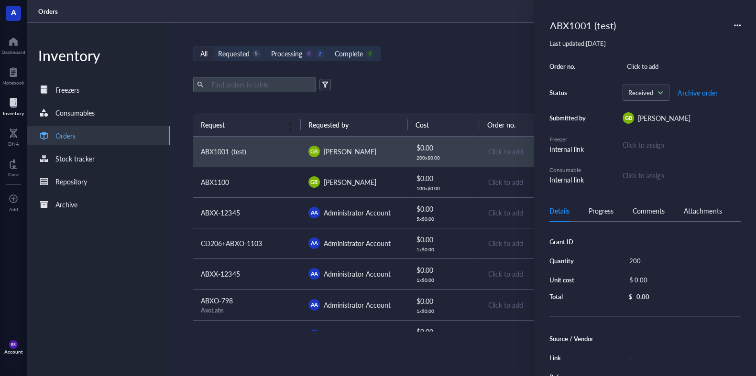
click at [499, 101] on div "Export Open archive Requester Requested on Source / Vendor Last updated" at bounding box center [461, 95] width 536 height 36
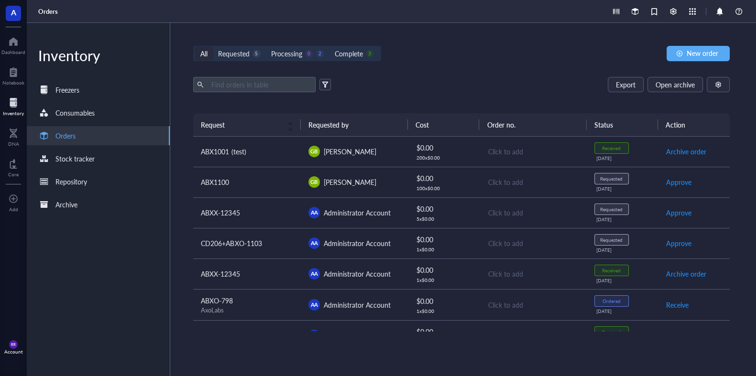
click at [10, 100] on div at bounding box center [13, 102] width 21 height 15
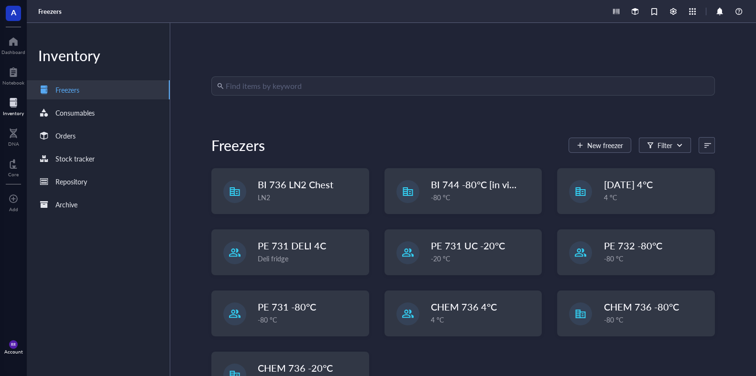
click at [309, 83] on input "search" at bounding box center [467, 86] width 483 height 18
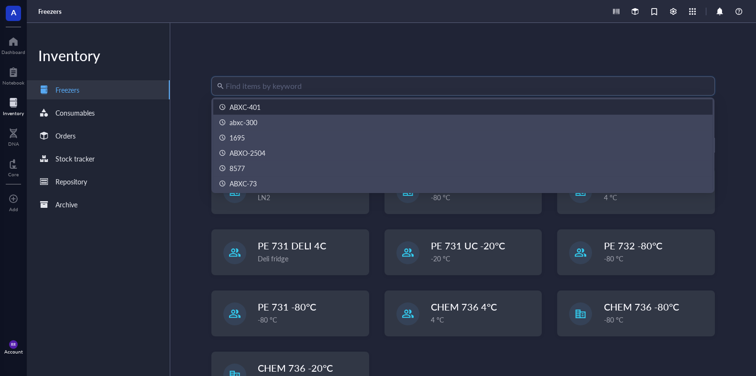
click at [316, 101] on div "ABXC-401" at bounding box center [462, 106] width 499 height 15
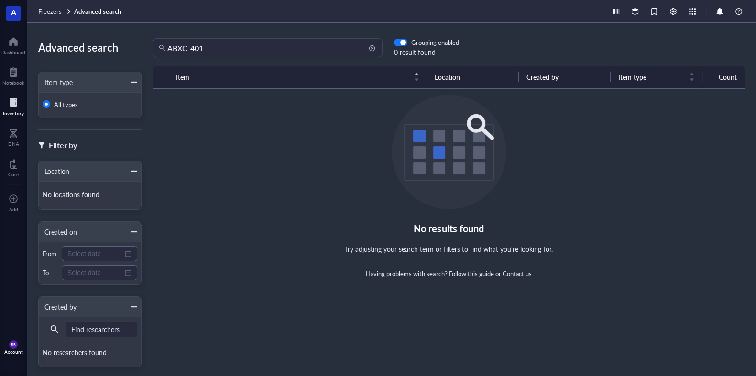
click at [306, 48] on input "ABXC-401" at bounding box center [271, 48] width 209 height 18
type input "ABXP-1058"
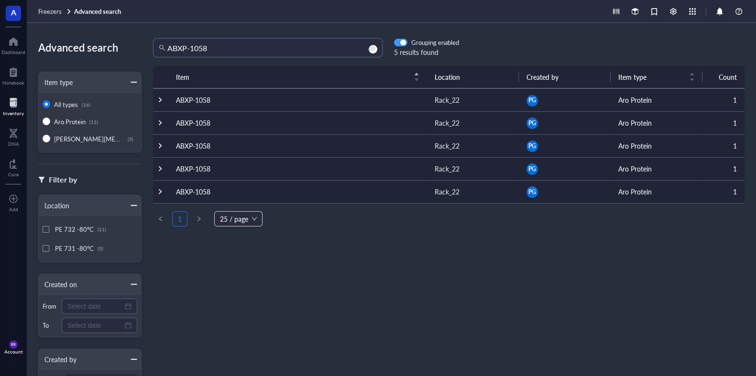
click at [404, 44] on div "button" at bounding box center [403, 43] width 6 height 6
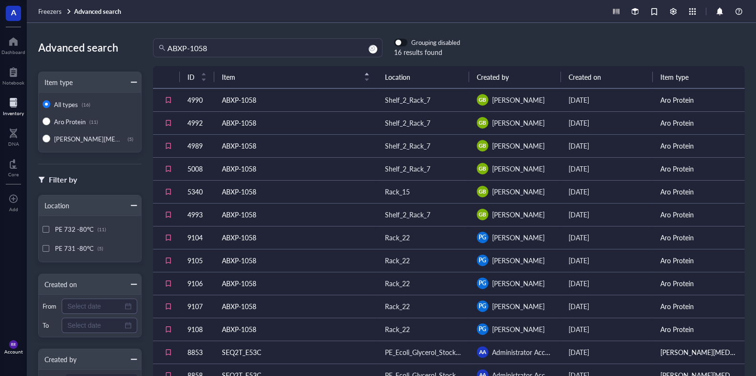
click at [402, 45] on span "button" at bounding box center [400, 42] width 12 height 7
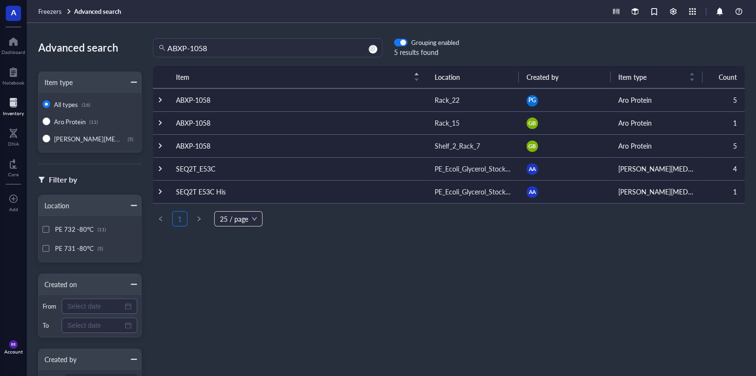
click at [160, 192] on div at bounding box center [160, 191] width 7 height 7
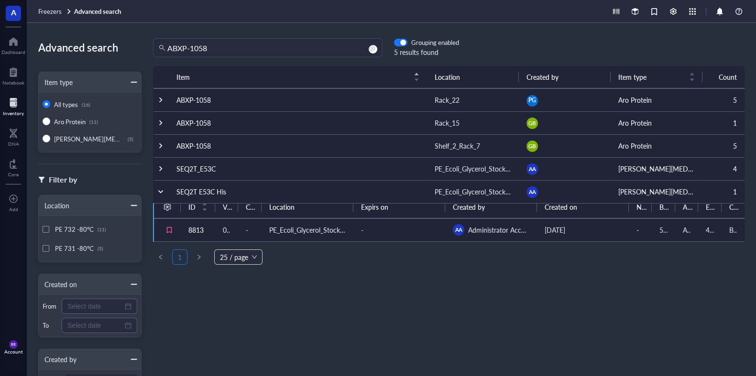
click at [159, 193] on div at bounding box center [160, 191] width 7 height 7
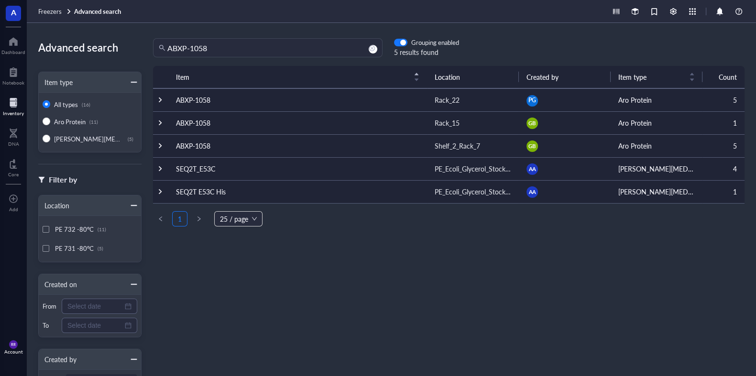
click at [159, 193] on div at bounding box center [160, 191] width 7 height 7
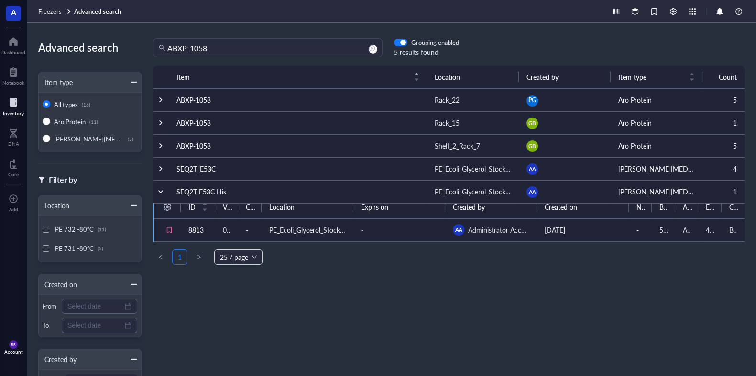
click at [164, 172] on div at bounding box center [160, 168] width 7 height 7
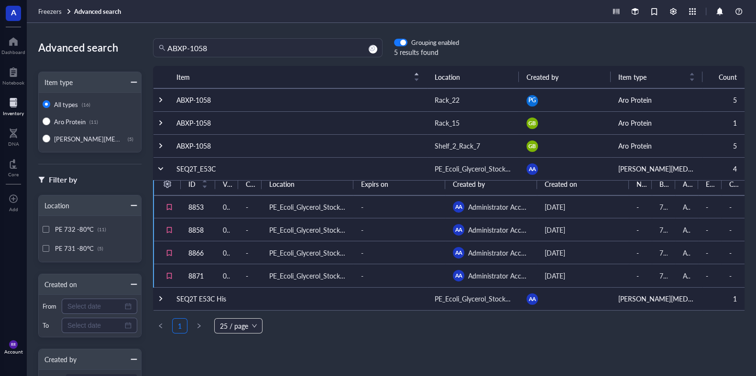
click at [156, 173] on td at bounding box center [160, 168] width 15 height 23
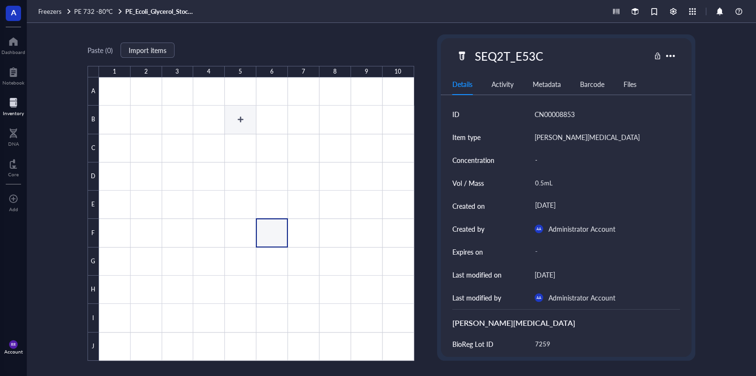
type textarea "Keep everyone on the same page…"
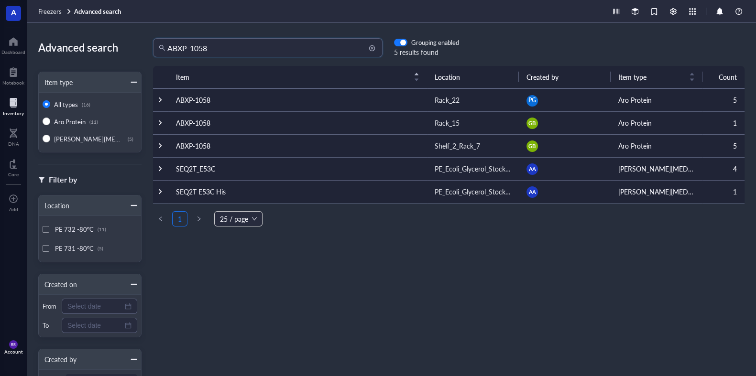
click at [322, 44] on input "ABXP-1058" at bounding box center [271, 48] width 209 height 18
click at [320, 51] on div "Click to sort descending" at bounding box center [298, 57] width 78 height 16
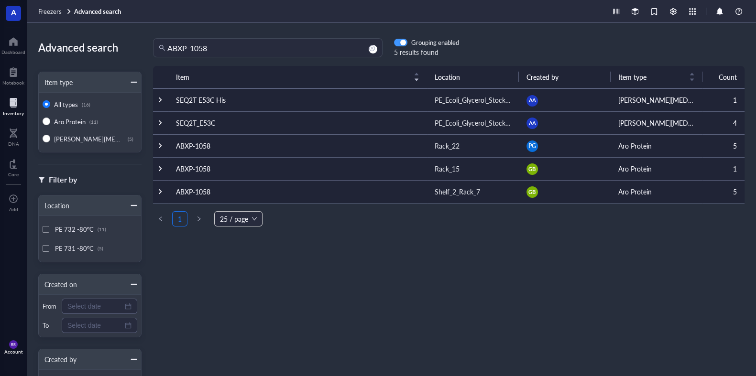
click at [402, 42] on div "button" at bounding box center [403, 43] width 6 height 6
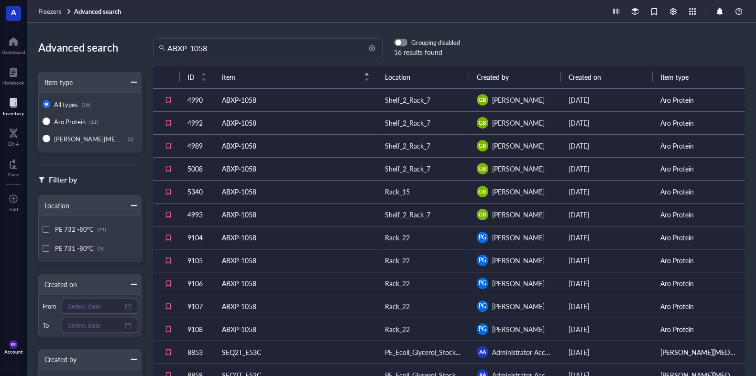
click at [341, 45] on input "ABXP-1058" at bounding box center [271, 48] width 209 height 18
click at [69, 123] on span "Aro Protein" at bounding box center [70, 121] width 32 height 9
click at [50, 123] on input "Aro Protein (11)" at bounding box center [47, 122] width 8 height 8
radio input "true"
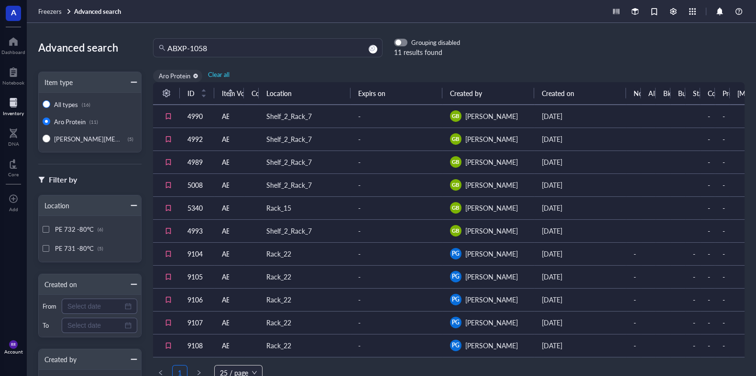
click at [77, 101] on span "All types" at bounding box center [66, 104] width 24 height 9
click at [50, 101] on input "All types (16)" at bounding box center [47, 104] width 8 height 8
radio input "true"
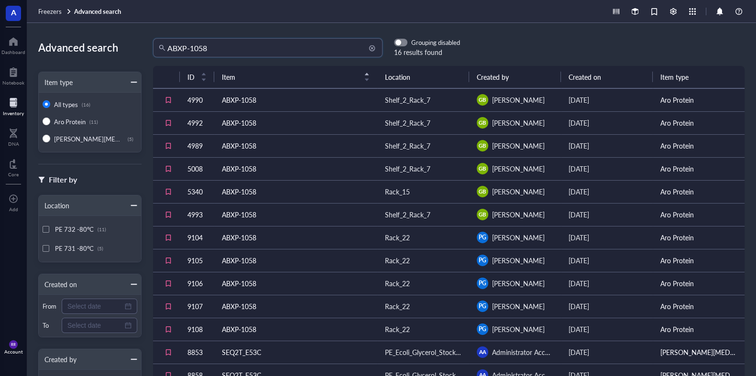
click at [275, 48] on input "ABXP-1058" at bounding box center [271, 48] width 209 height 18
click at [408, 42] on div "Grouping disabled" at bounding box center [427, 42] width 66 height 9
click at [403, 42] on span "button" at bounding box center [400, 42] width 12 height 7
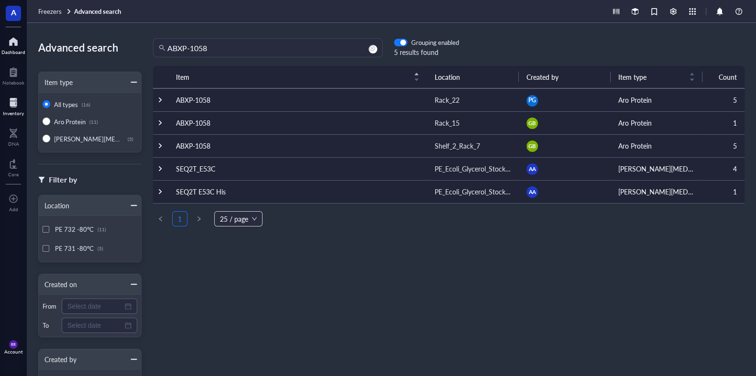
click at [13, 44] on div at bounding box center [13, 41] width 24 height 15
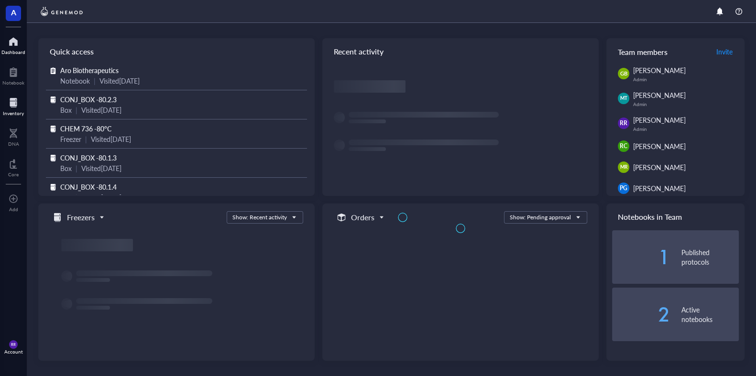
click at [18, 110] on div "Inventory" at bounding box center [13, 113] width 21 height 6
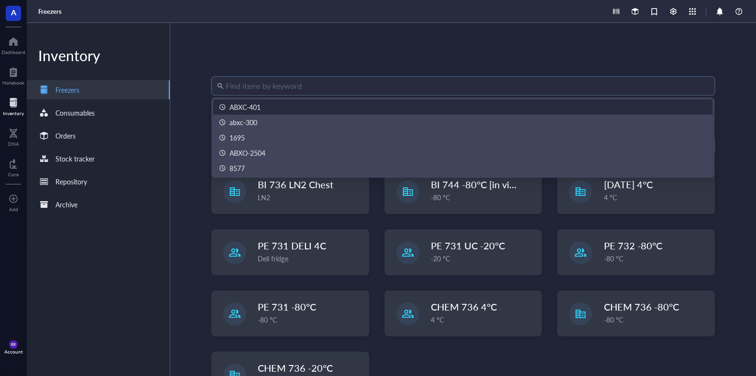
click at [260, 90] on input "search" at bounding box center [467, 86] width 483 height 18
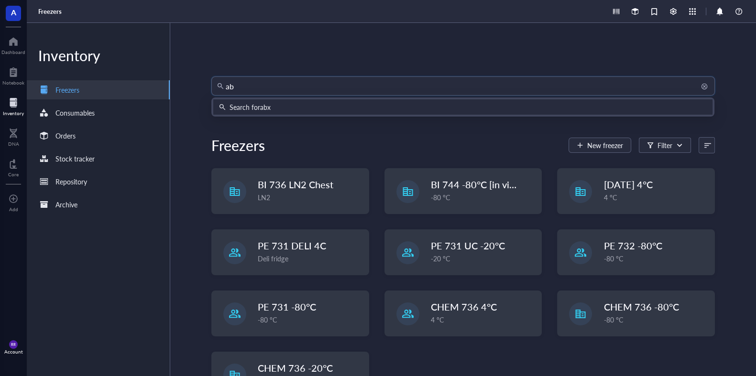
type input "a"
type input "ABXP-1058"
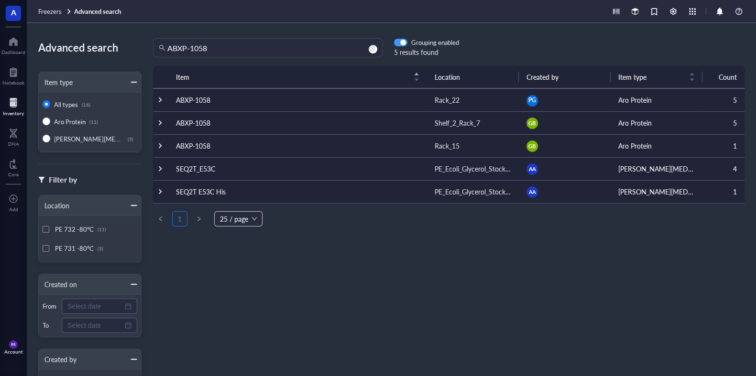
click at [403, 42] on div "button" at bounding box center [403, 43] width 6 height 6
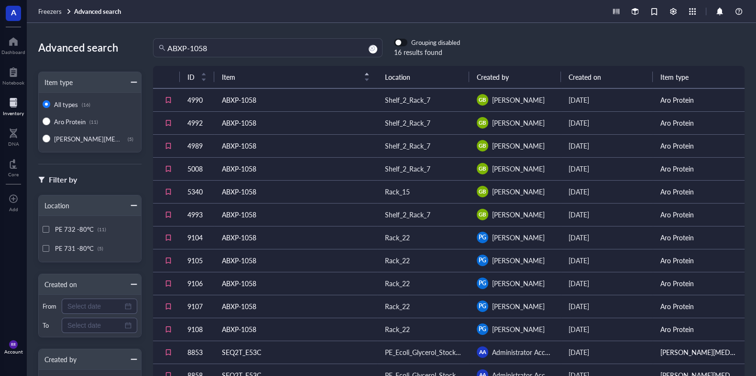
click at [403, 45] on span "button" at bounding box center [400, 42] width 12 height 7
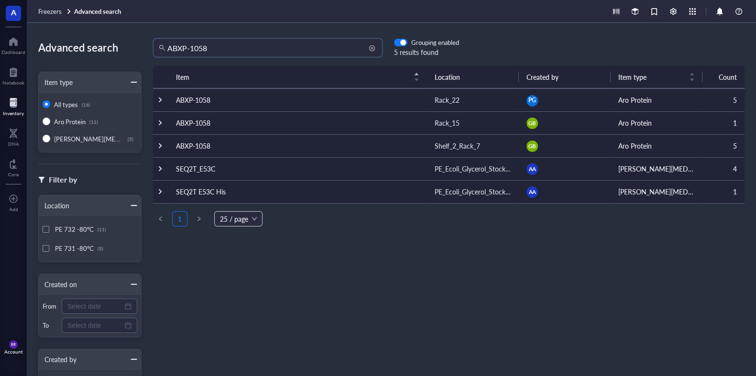
click at [341, 44] on input "ABXP-1058" at bounding box center [271, 48] width 209 height 18
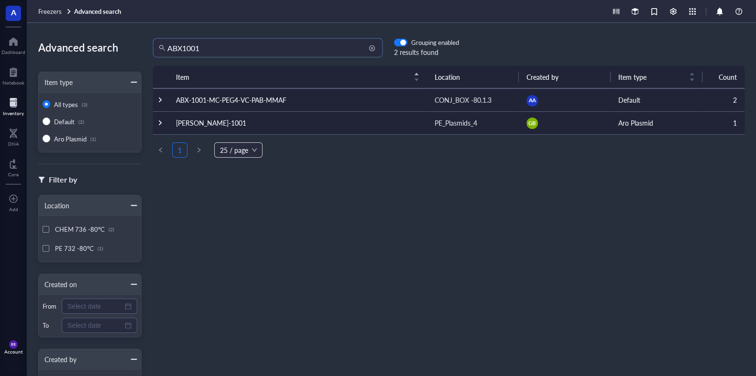
type input "ABX1001"
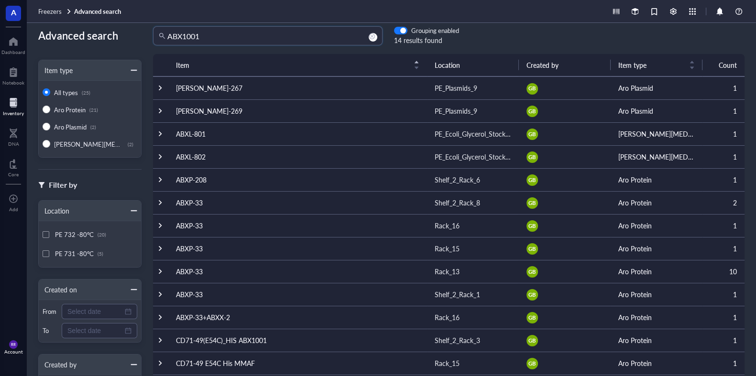
scroll to position [7, 0]
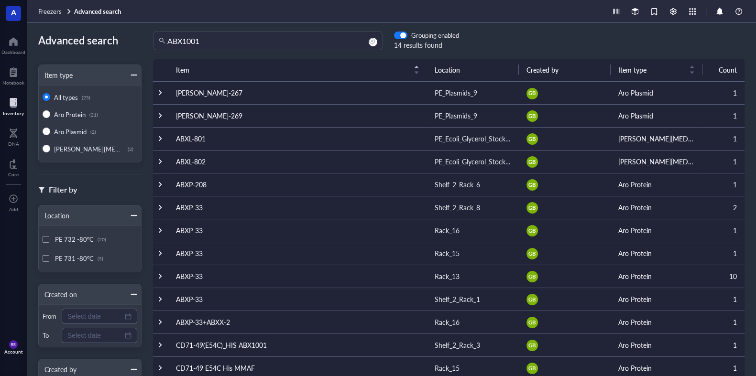
click at [403, 26] on div "Advanced search Item type All types (25) Aro Protein (21) Aro Plasmid (2) Aro E…" at bounding box center [391, 199] width 729 height 353
click at [403, 37] on div "button" at bounding box center [403, 36] width 6 height 6
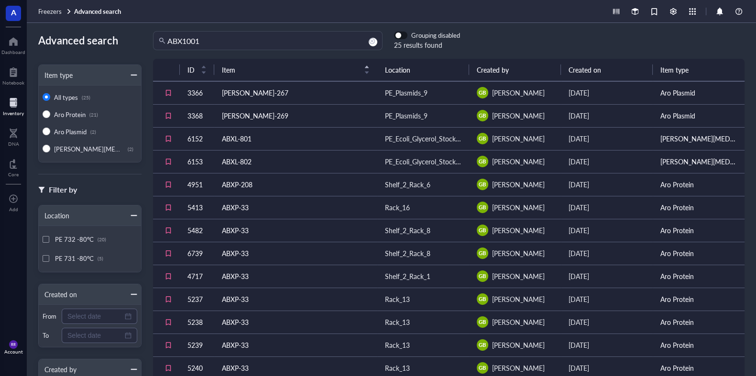
click at [403, 37] on span "button" at bounding box center [400, 35] width 12 height 7
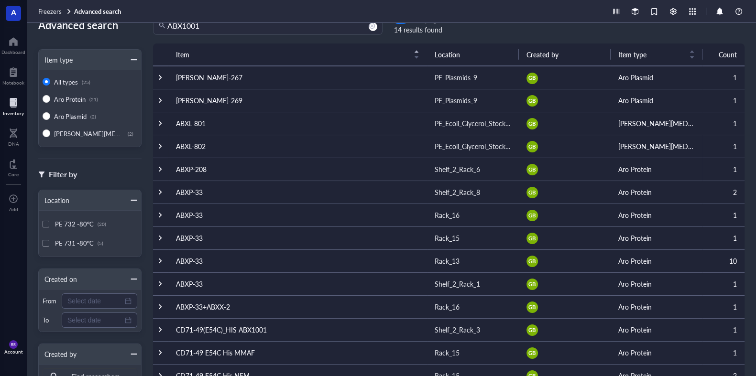
scroll to position [86, 0]
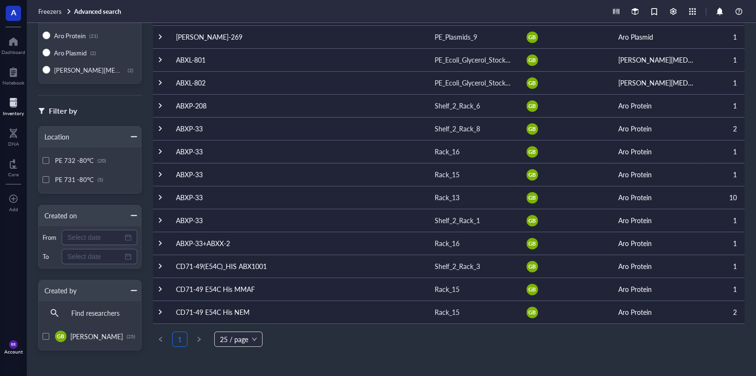
click at [1, 120] on div "A Dashboard Notebook Inventory DNA Core To pick up a draggable item, press the …" at bounding box center [13, 188] width 27 height 376
click at [5, 103] on div at bounding box center [13, 102] width 21 height 15
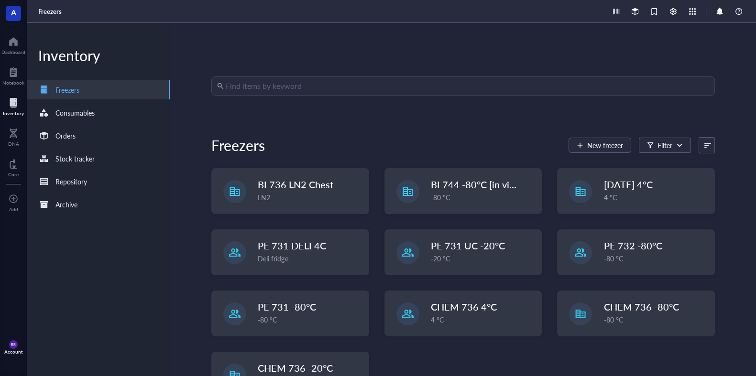
click at [272, 93] on input "search" at bounding box center [467, 86] width 483 height 18
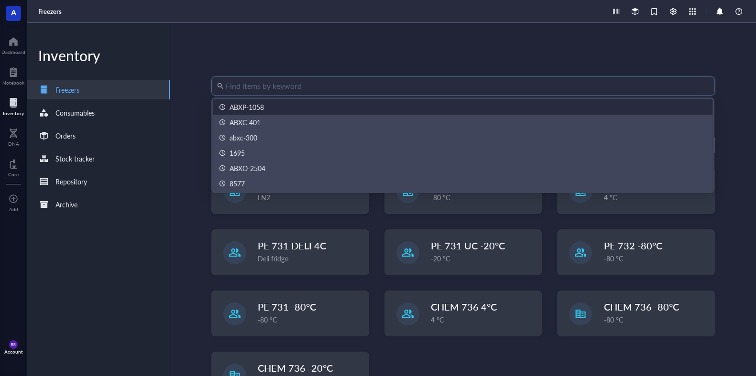
type input "A"
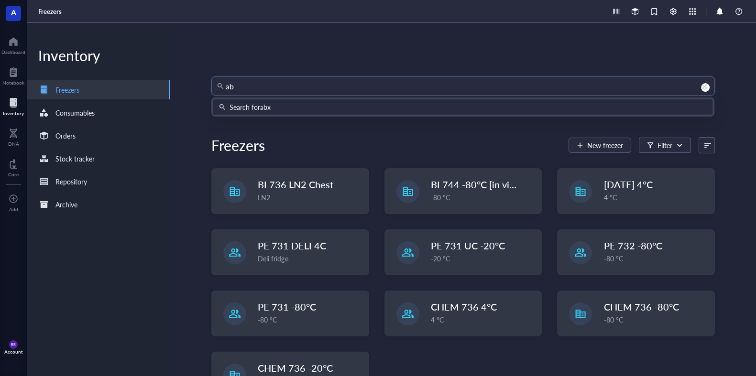
type input "a"
type input "ABX1001"
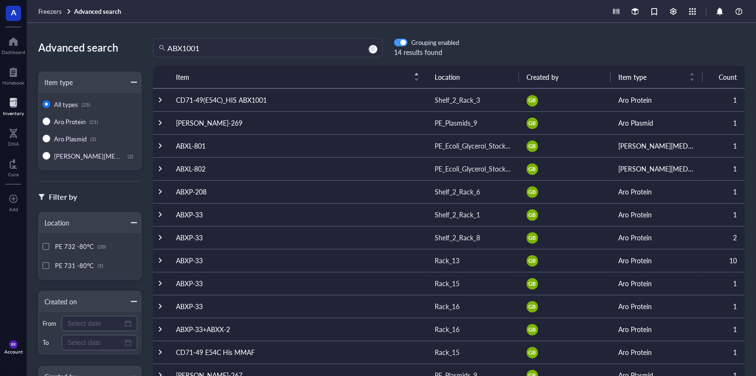
click at [402, 44] on div "button" at bounding box center [403, 43] width 6 height 6
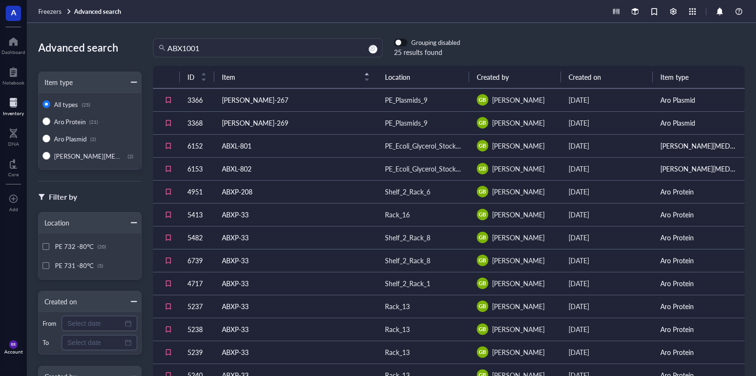
click at [399, 45] on div "button" at bounding box center [398, 43] width 6 height 6
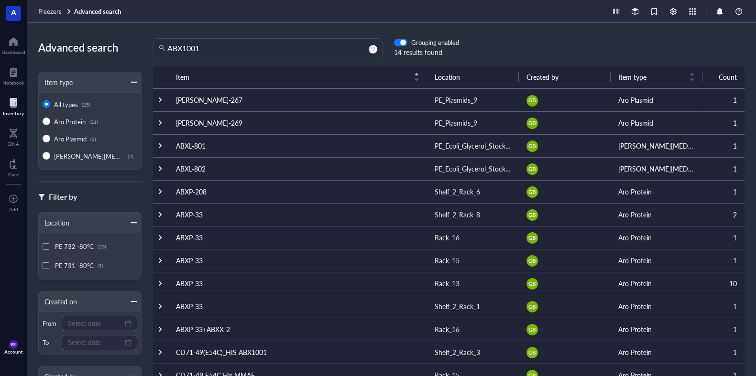
scroll to position [11, 0]
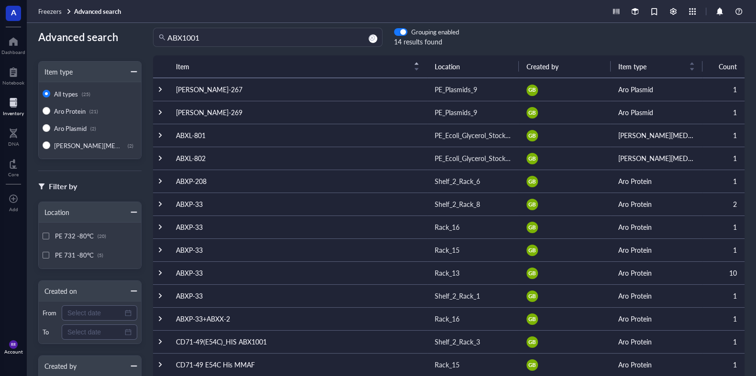
click at [402, 36] on div "14 results found" at bounding box center [426, 41] width 65 height 11
click at [400, 33] on button "button" at bounding box center [400, 32] width 13 height 8
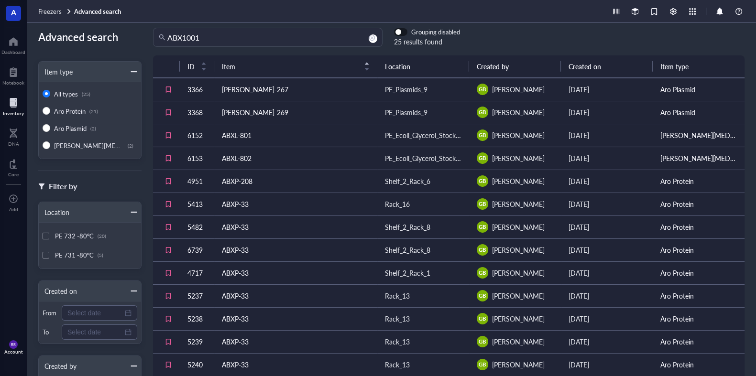
click at [400, 33] on div "button" at bounding box center [398, 33] width 6 height 6
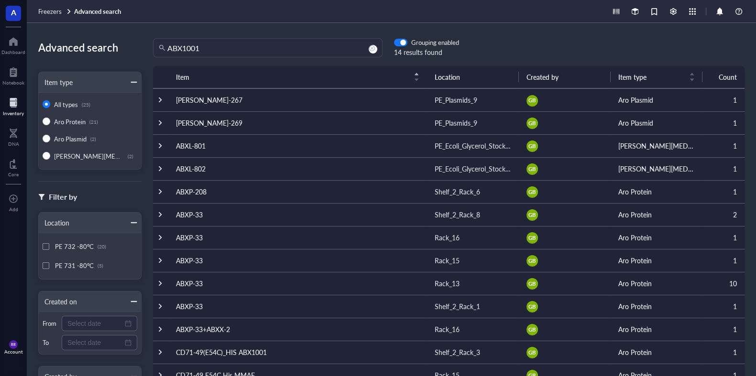
click at [315, 59] on div "ABX1001 Grouping enabled 14 results found Item Location Created by Item type Co…" at bounding box center [449, 199] width 614 height 323
click at [291, 48] on input "ABX1001" at bounding box center [271, 48] width 209 height 18
click at [159, 171] on div at bounding box center [160, 168] width 7 height 7
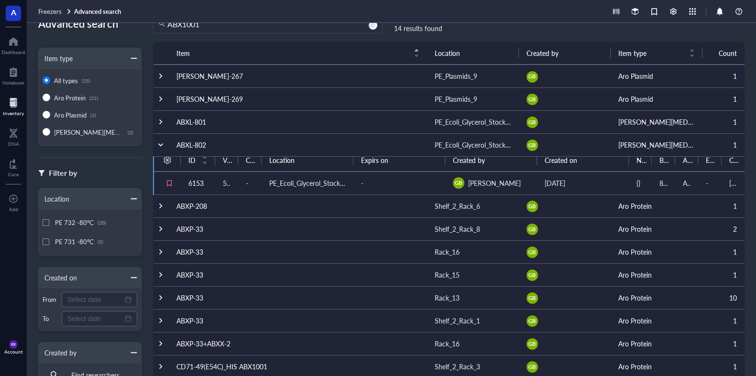
scroll to position [24, 0]
click at [162, 143] on div at bounding box center [160, 145] width 7 height 7
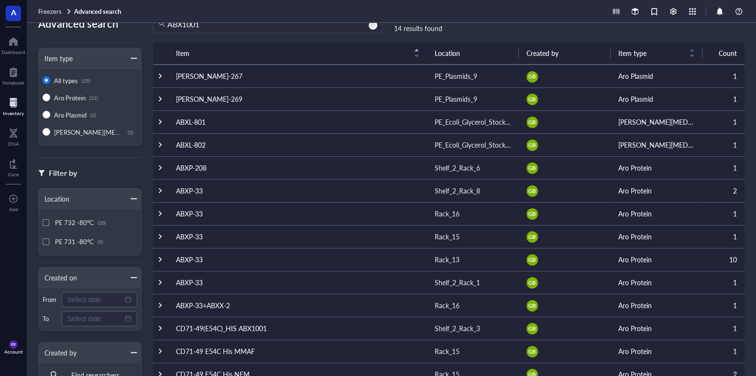
scroll to position [0, 0]
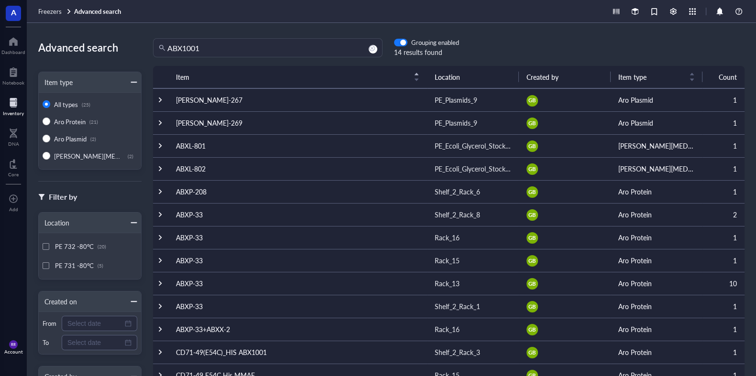
click at [5, 109] on div at bounding box center [13, 102] width 21 height 15
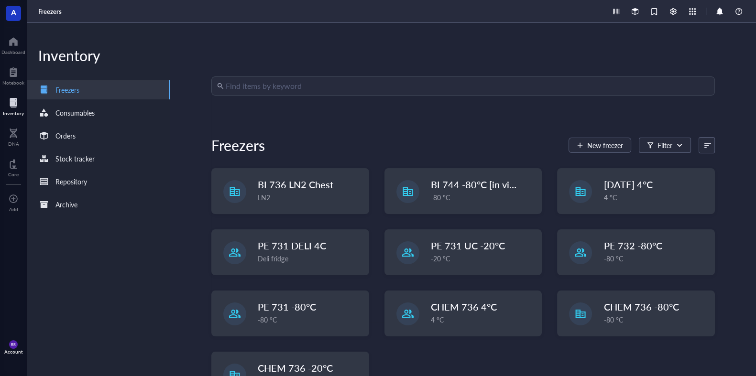
click at [16, 19] on span "A" at bounding box center [13, 13] width 15 height 15
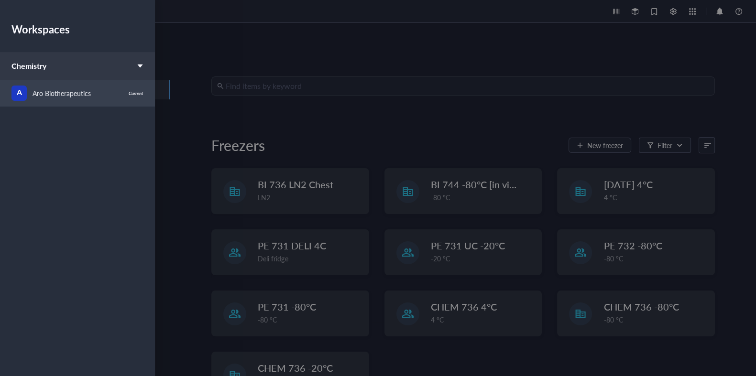
click at [68, 91] on div "Aro Biotherapeutics" at bounding box center [62, 93] width 58 height 11
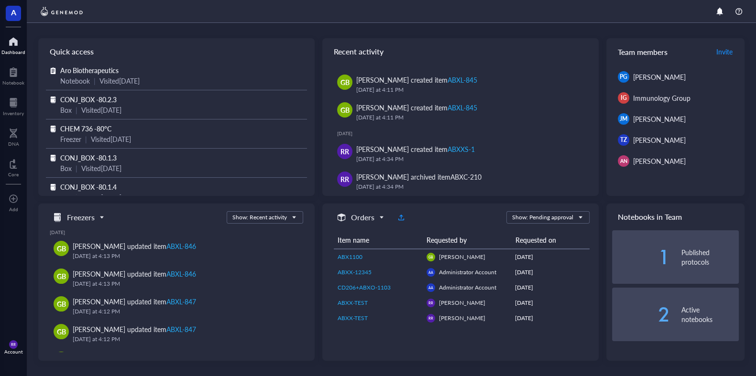
scroll to position [113, 0]
click at [8, 96] on div at bounding box center [13, 102] width 21 height 15
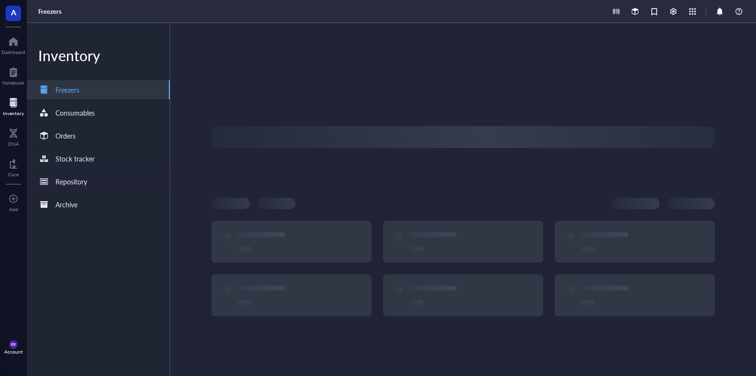
click at [119, 178] on div "Repository" at bounding box center [98, 181] width 143 height 19
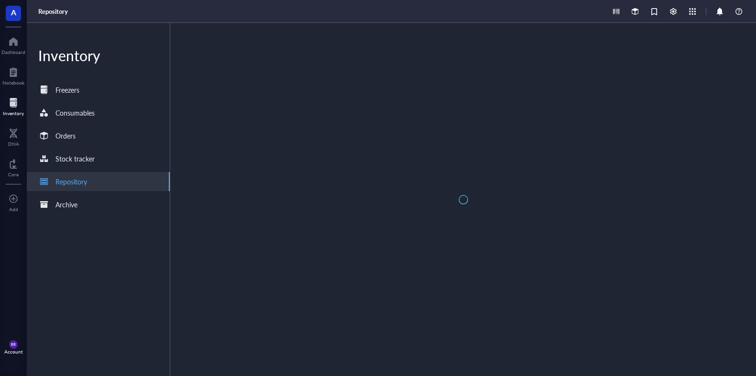
click at [0, 0] on div "Archive" at bounding box center [0, 0] width 0 height 0
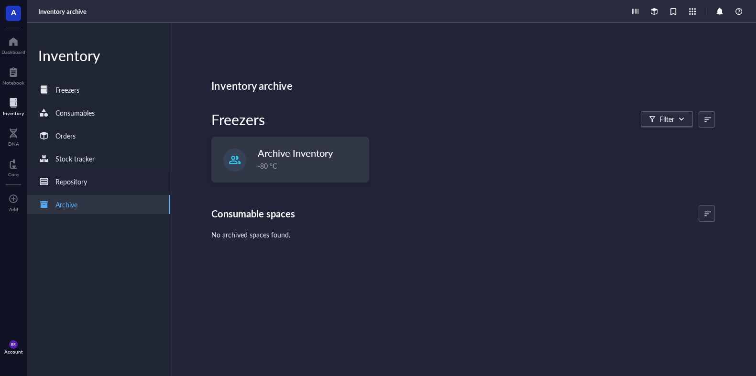
click at [123, 178] on div "Repository" at bounding box center [98, 181] width 143 height 19
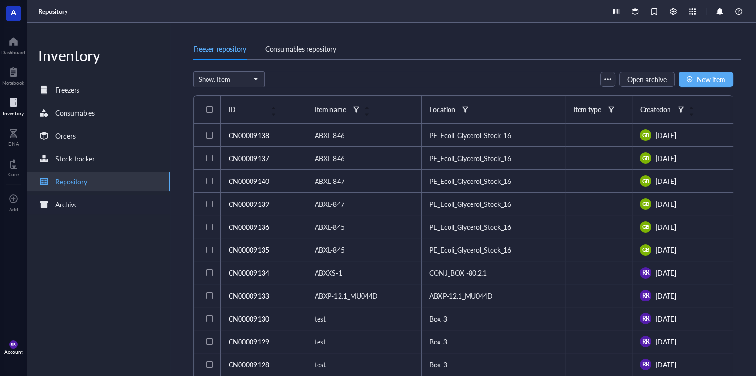
click at [116, 203] on div "Archive" at bounding box center [98, 204] width 143 height 19
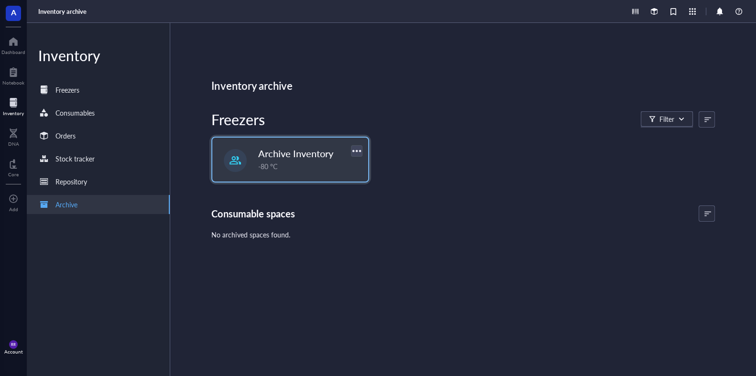
click at [356, 152] on div at bounding box center [357, 151] width 14 height 14
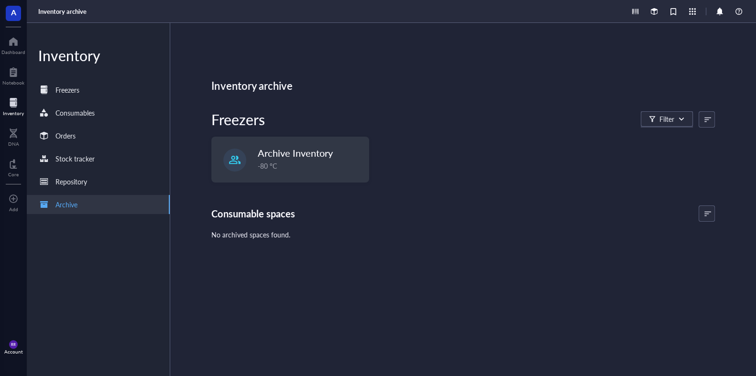
click at [417, 142] on div "Archive Inventory -80 °C" at bounding box center [462, 160] width 503 height 46
click at [143, 185] on div "Repository" at bounding box center [98, 181] width 143 height 19
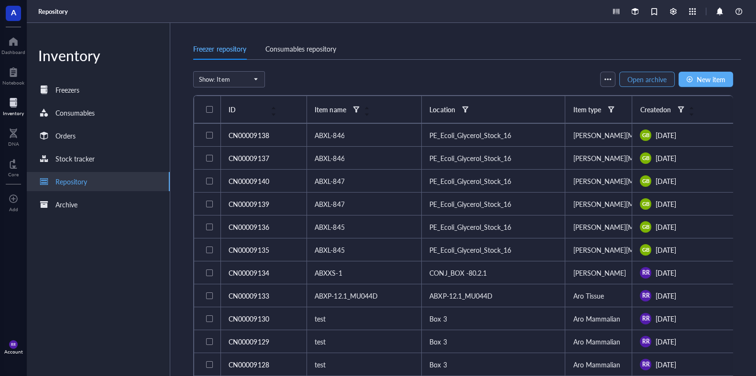
drag, startPoint x: 662, startPoint y: 85, endPoint x: 619, endPoint y: 89, distance: 43.3
click at [661, 85] on button "Open archive" at bounding box center [646, 79] width 55 height 15
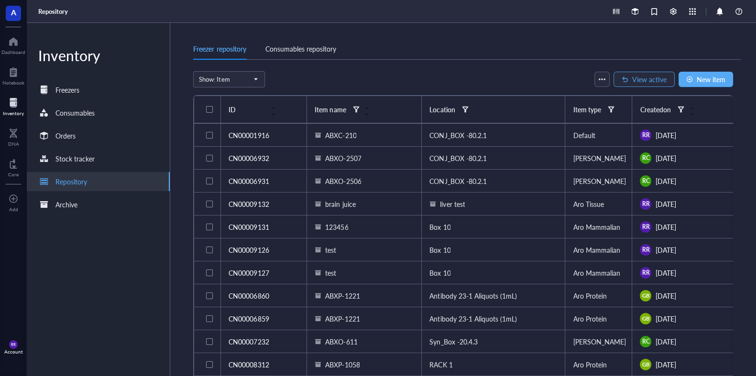
click at [641, 79] on span "View active" at bounding box center [649, 80] width 34 height 8
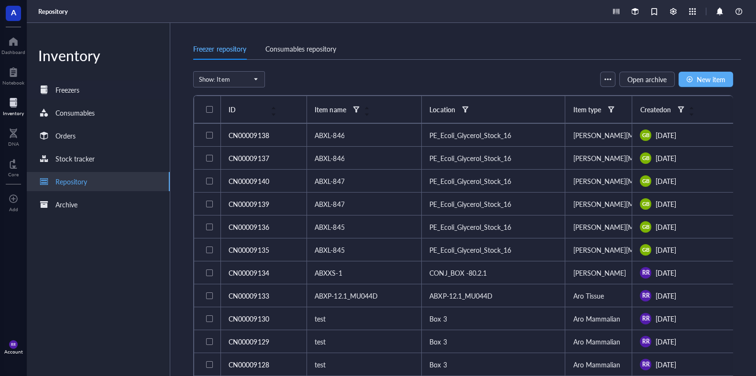
click at [86, 87] on div "Freezers" at bounding box center [98, 89] width 143 height 19
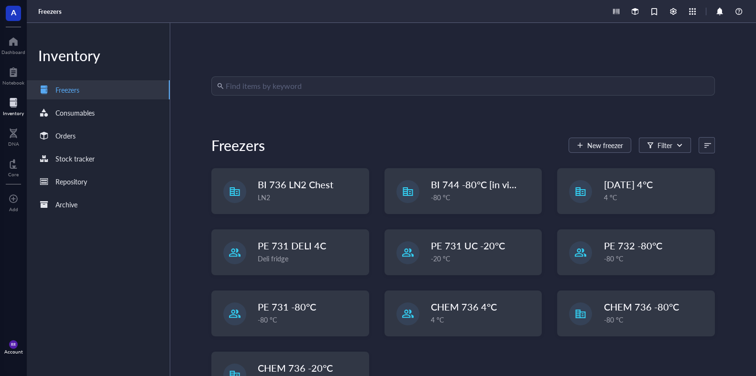
scroll to position [37, 0]
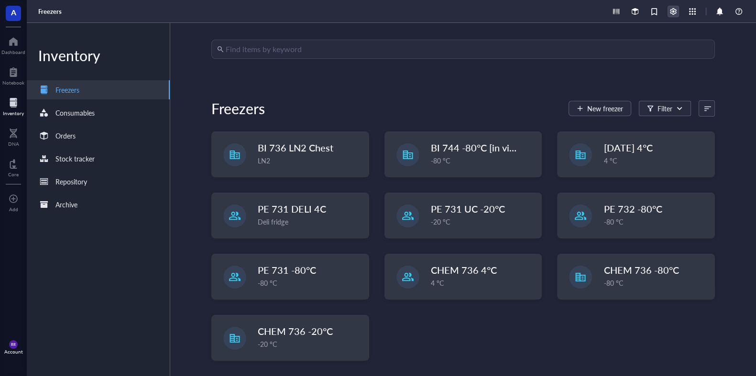
click at [667, 14] on div at bounding box center [672, 11] width 11 height 11
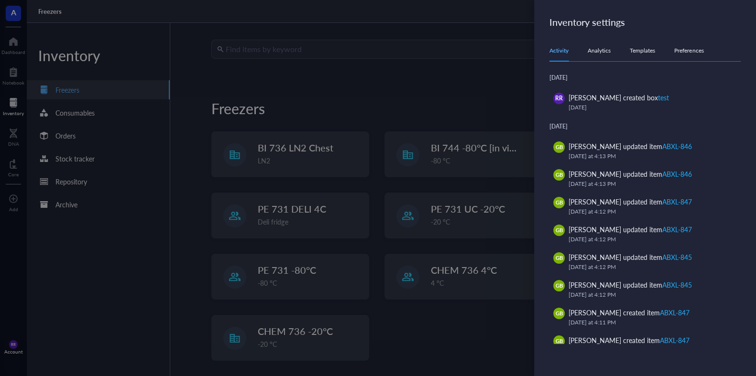
click at [335, 94] on div at bounding box center [378, 188] width 756 height 376
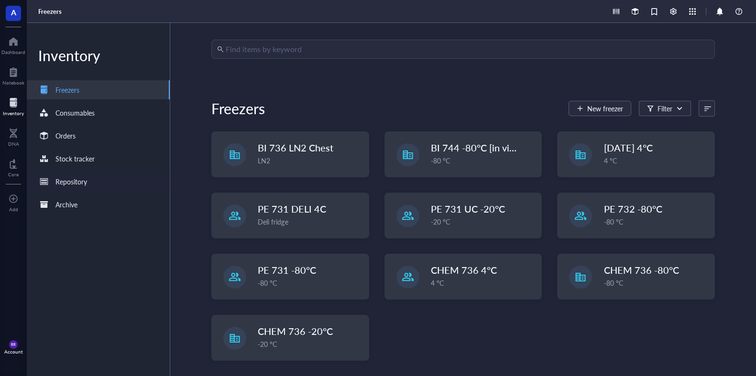
click at [105, 185] on div "Repository" at bounding box center [98, 181] width 143 height 19
